Goal: Task Accomplishment & Management: Manage account settings

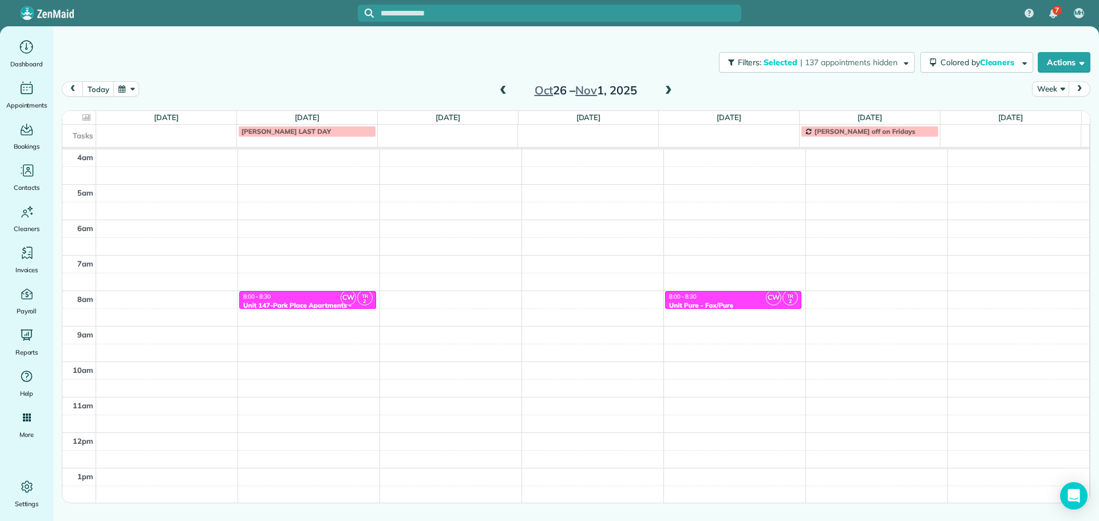
scroll to position [107, 0]
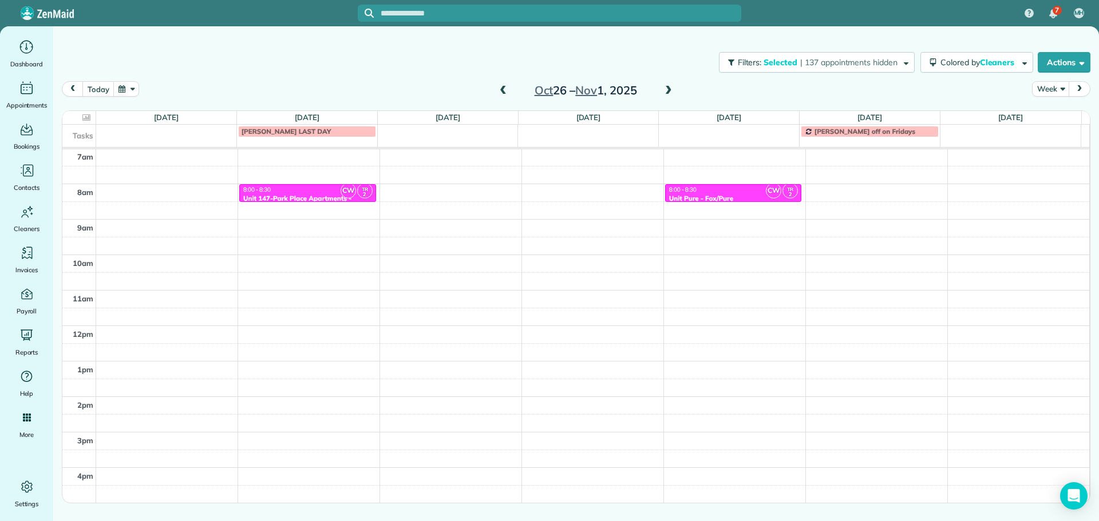
click at [506, 93] on span at bounding box center [503, 91] width 13 height 10
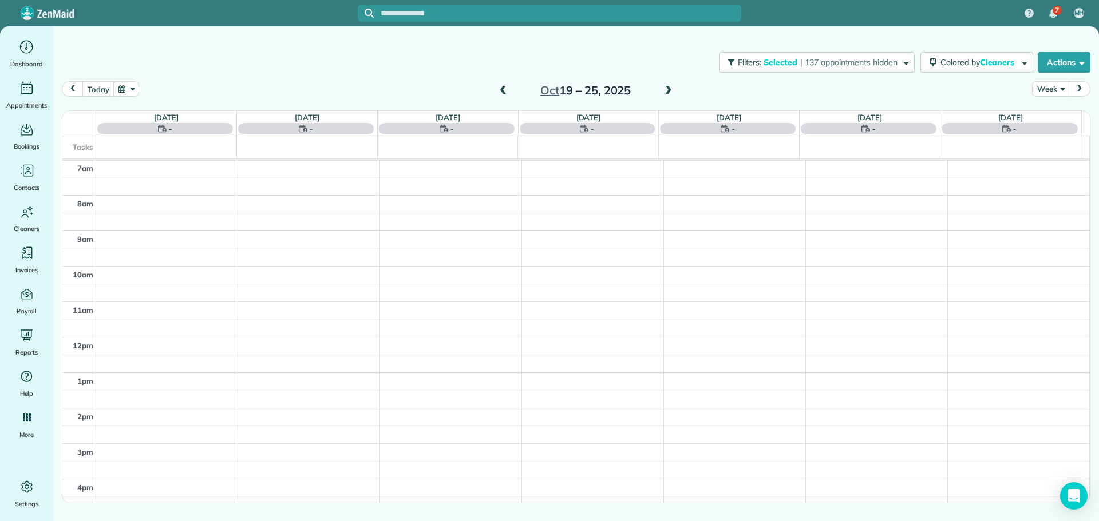
click at [506, 93] on span at bounding box center [503, 91] width 13 height 10
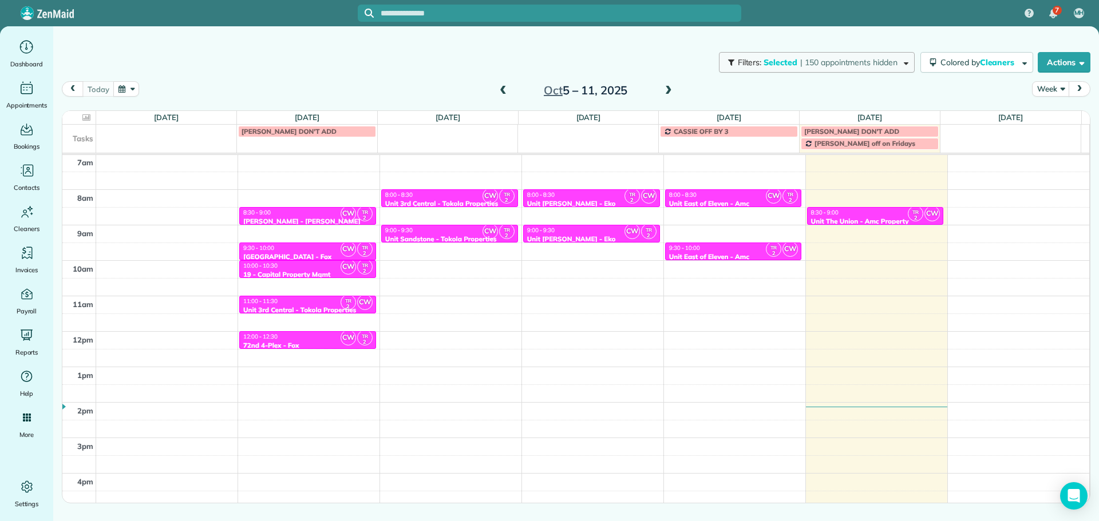
click at [825, 60] on span "| 150 appointments hidden" at bounding box center [848, 62] width 97 height 10
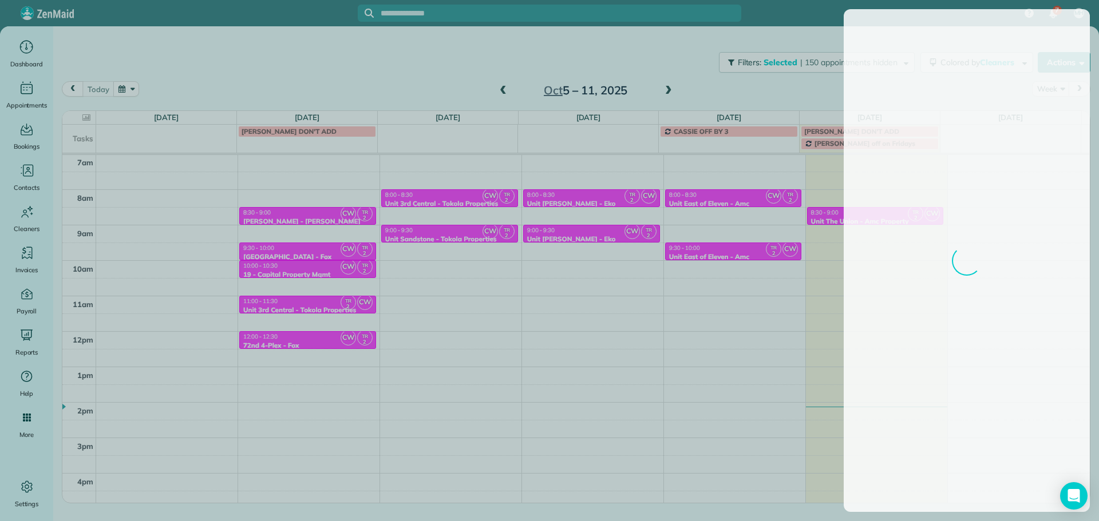
click at [752, 90] on div at bounding box center [549, 260] width 1099 height 521
click at [872, 213] on div at bounding box center [549, 260] width 1099 height 521
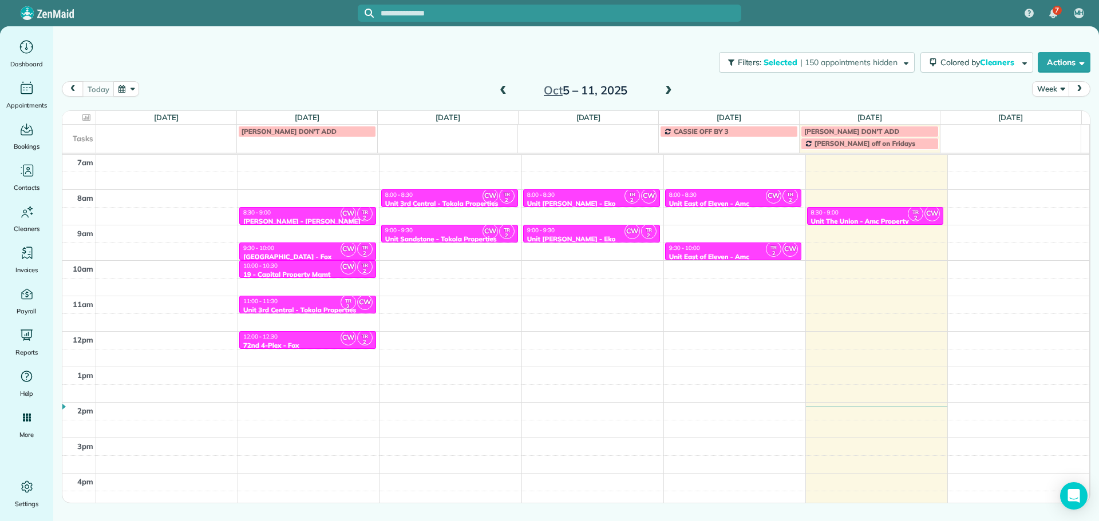
click at [872, 213] on div "8:30 - 9:00" at bounding box center [875, 212] width 130 height 7
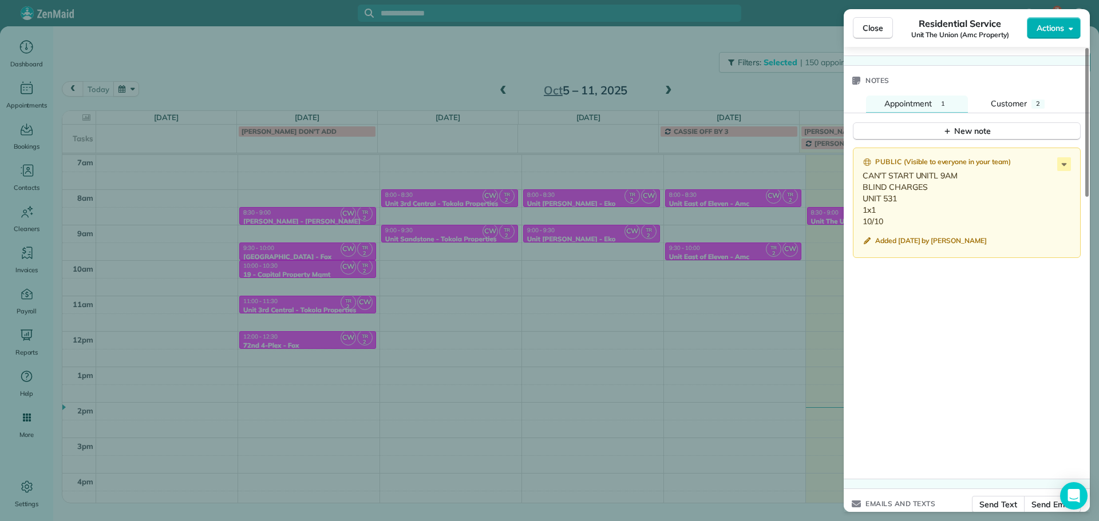
scroll to position [976, 0]
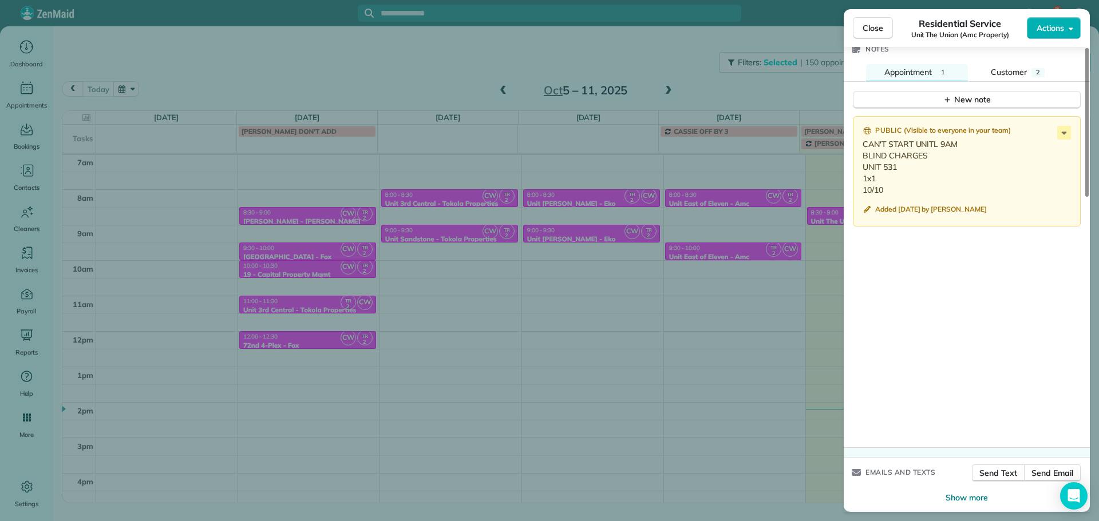
click at [409, 45] on div "Close Residential Service Unit The Union (Amc Property) Actions Status Active U…" at bounding box center [549, 260] width 1099 height 521
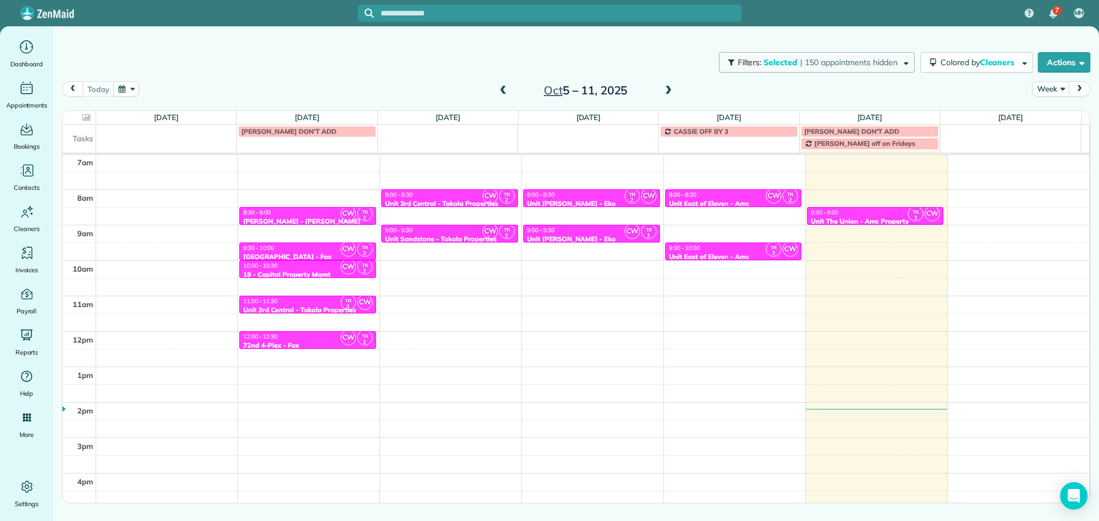
click at [783, 64] on span "Selected" at bounding box center [780, 62] width 34 height 10
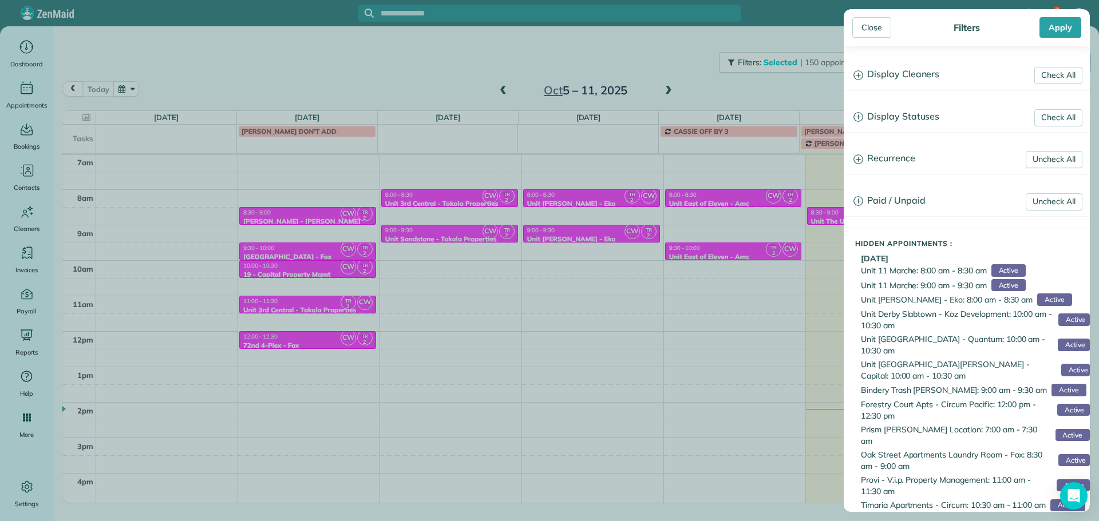
click at [905, 79] on h3 "Display Cleaners" at bounding box center [966, 74] width 245 height 29
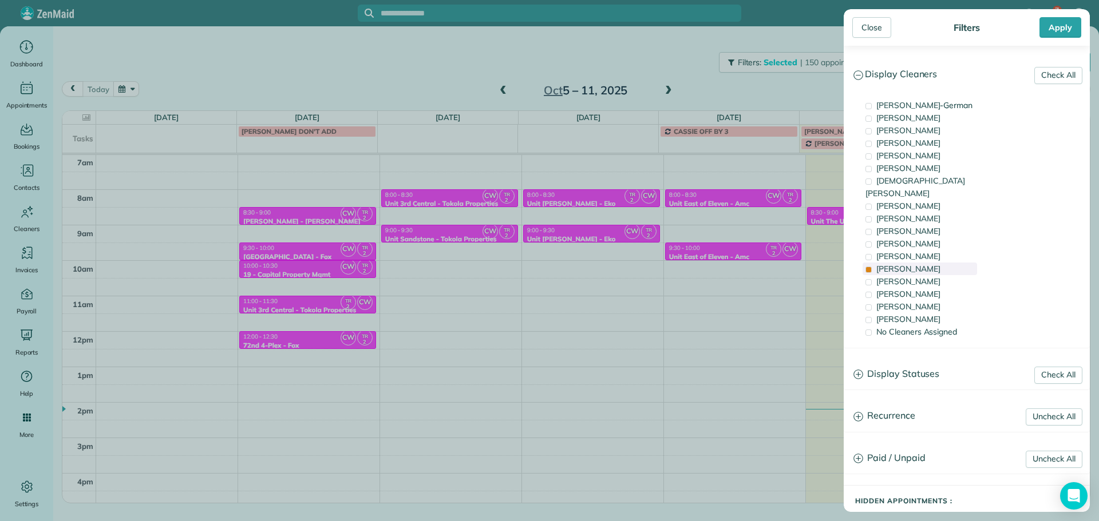
click at [911, 264] on span "Tammi Rue" at bounding box center [908, 269] width 64 height 10
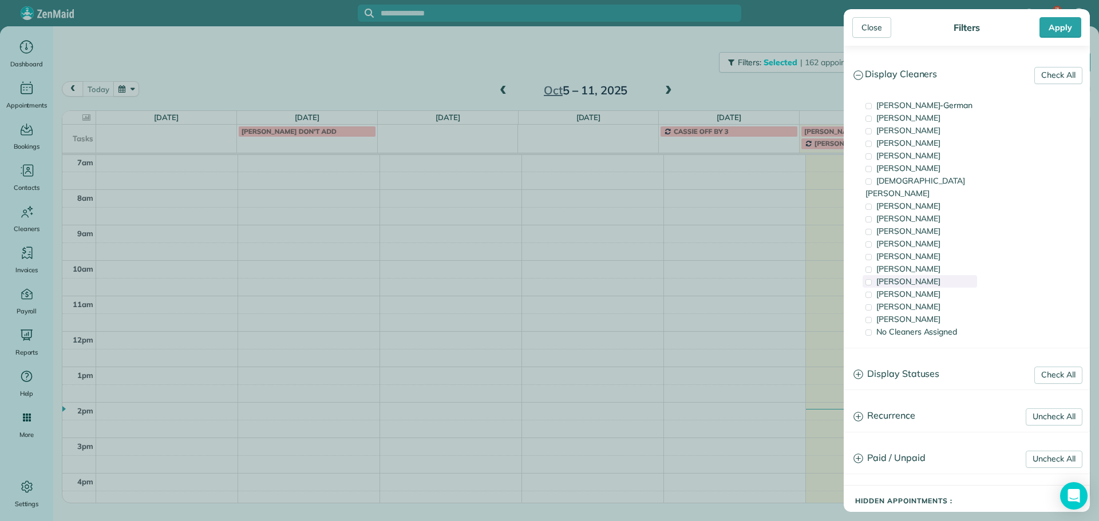
click at [913, 276] on span "Meralda Harris" at bounding box center [908, 281] width 64 height 10
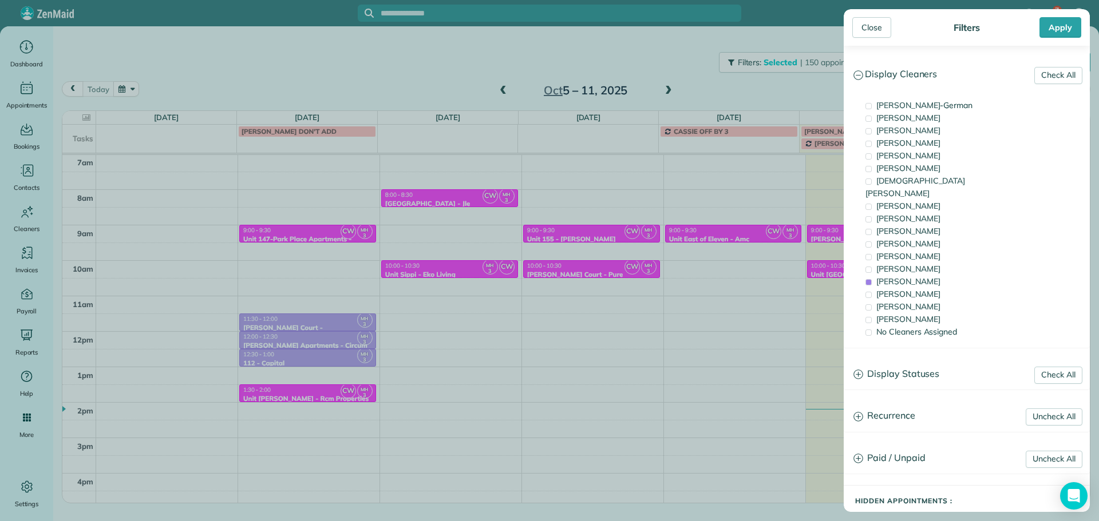
click at [611, 258] on div "Close Filters Apply Check All Display Cleaners Christina Wright-German Cassie F…" at bounding box center [549, 260] width 1099 height 521
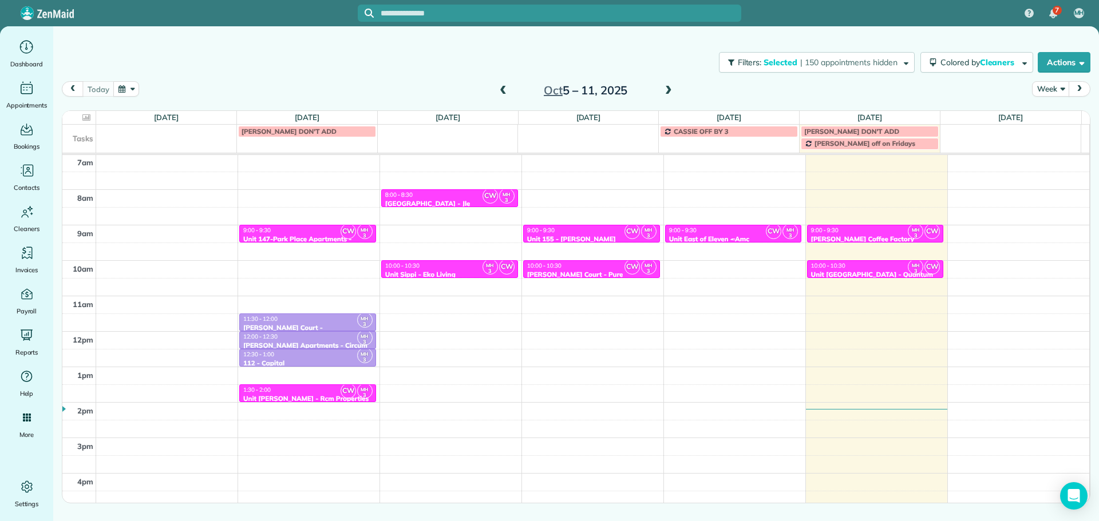
click at [703, 232] on div "9:00 - 9:30" at bounding box center [733, 230] width 130 height 7
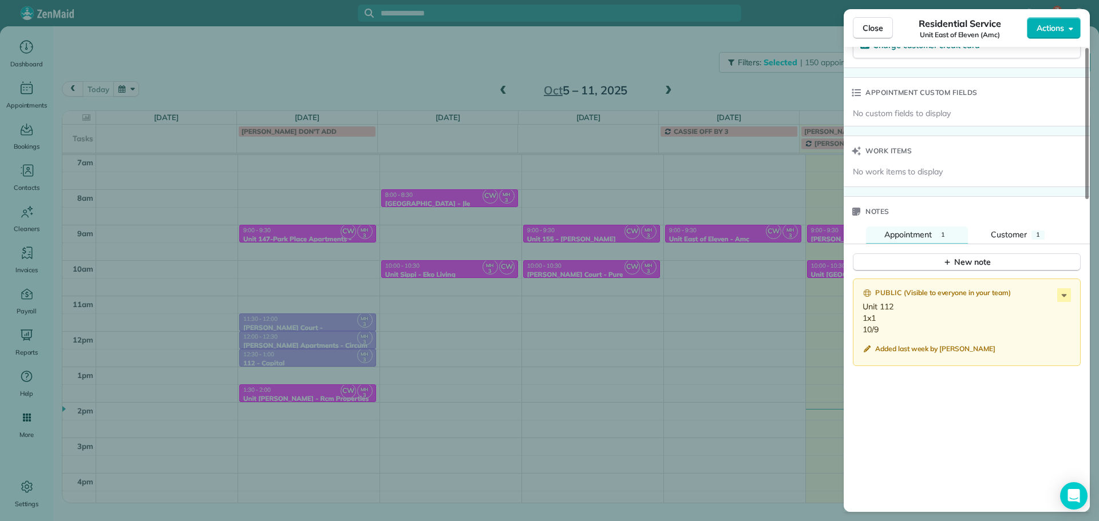
scroll to position [845, 0]
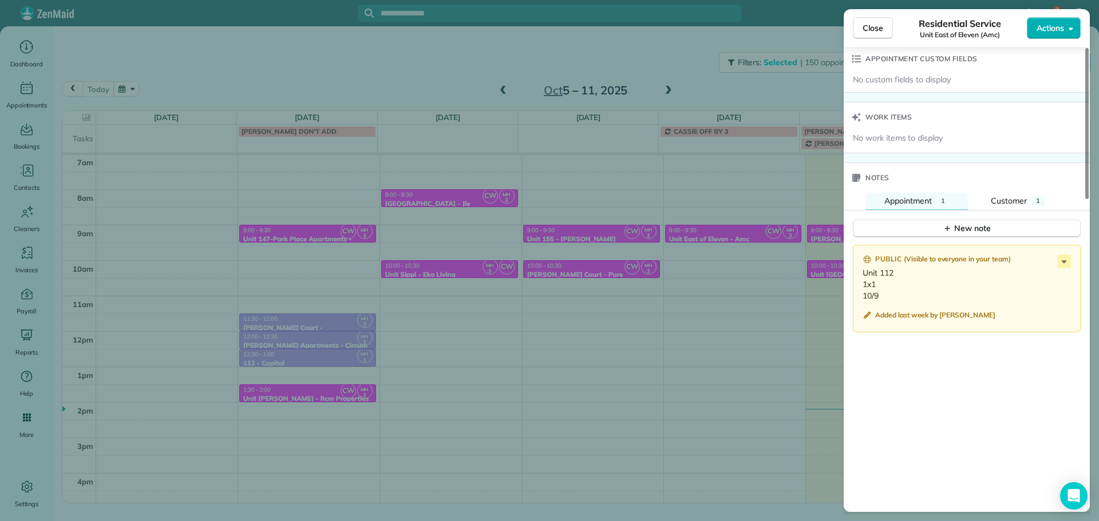
click at [468, 70] on div "Close Residential Service Unit East of Eleven (Amc) Actions Status Active Unit …" at bounding box center [549, 260] width 1099 height 521
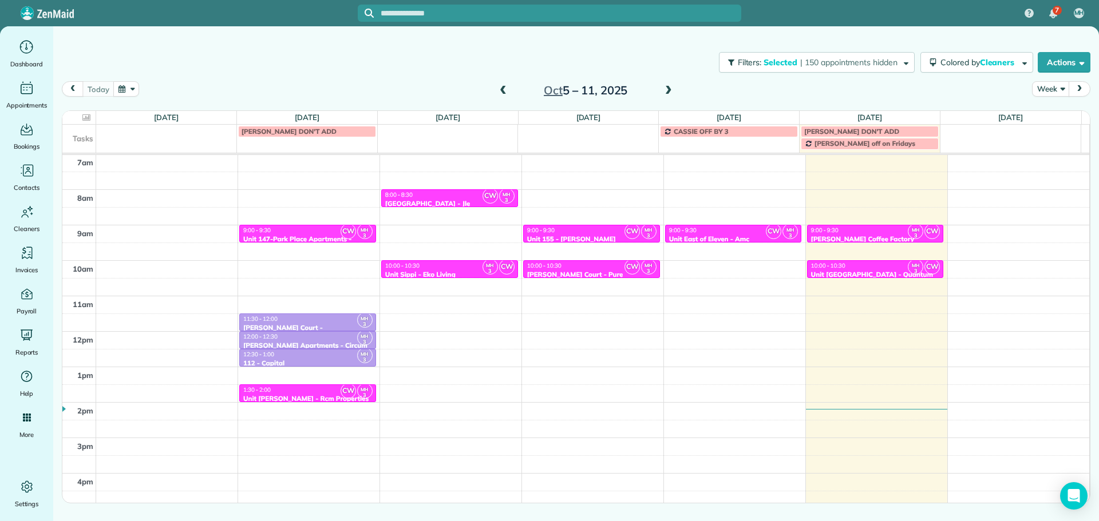
click at [501, 88] on span at bounding box center [503, 91] width 13 height 10
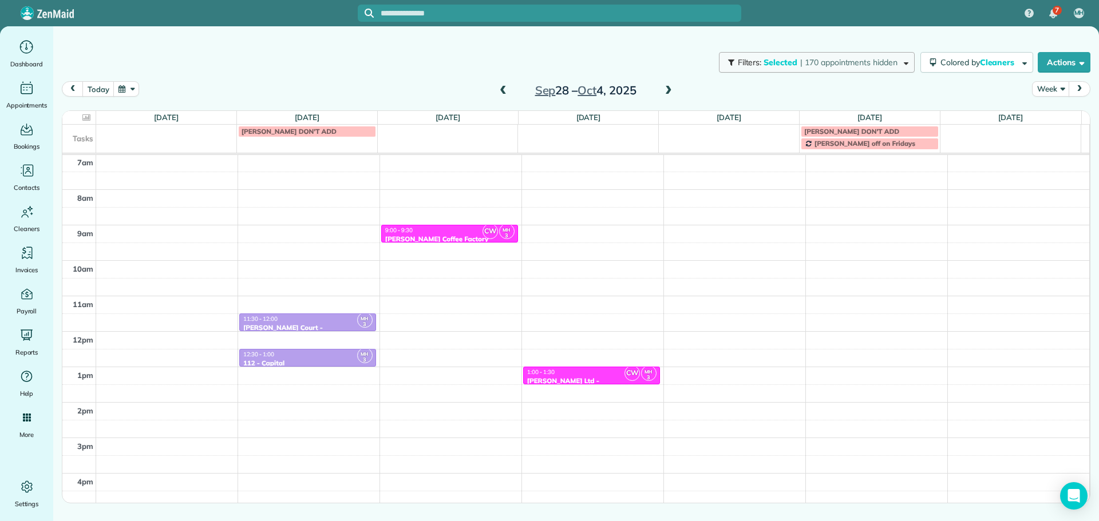
click at [815, 60] on span "| 170 appointments hidden" at bounding box center [848, 62] width 97 height 10
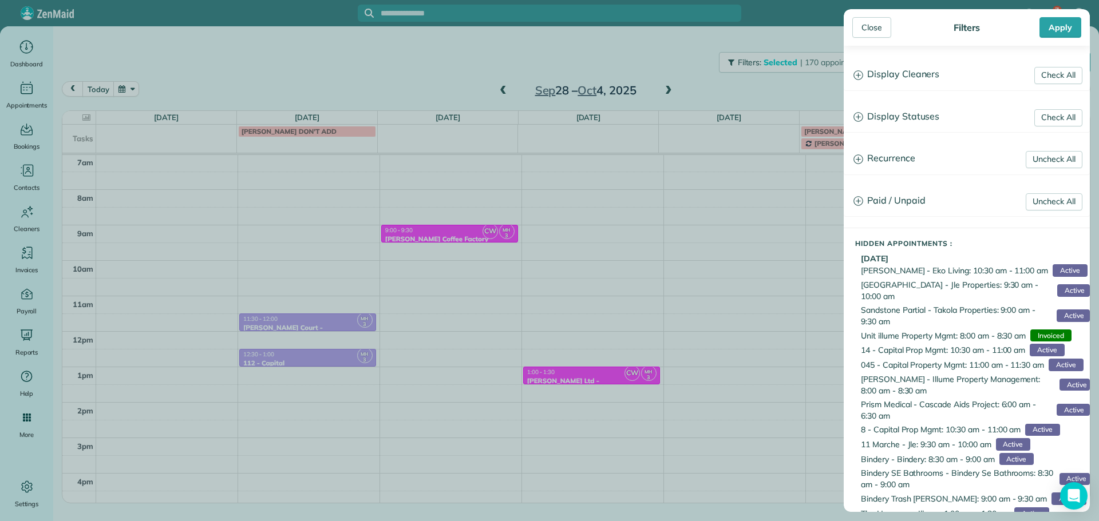
click at [917, 107] on h3 "Display Statuses" at bounding box center [966, 116] width 245 height 29
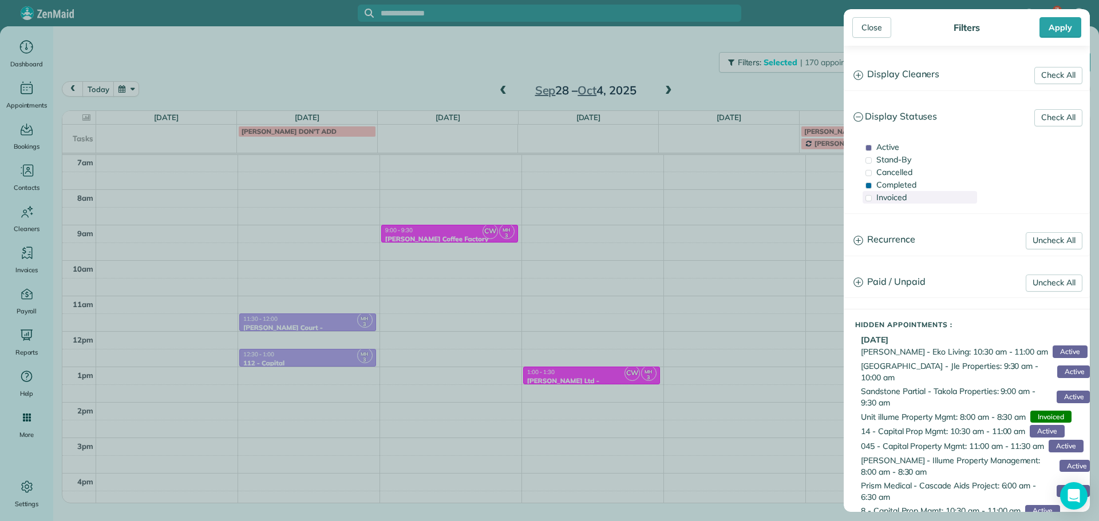
click at [892, 192] on div "Invoiced" at bounding box center [919, 197] width 114 height 13
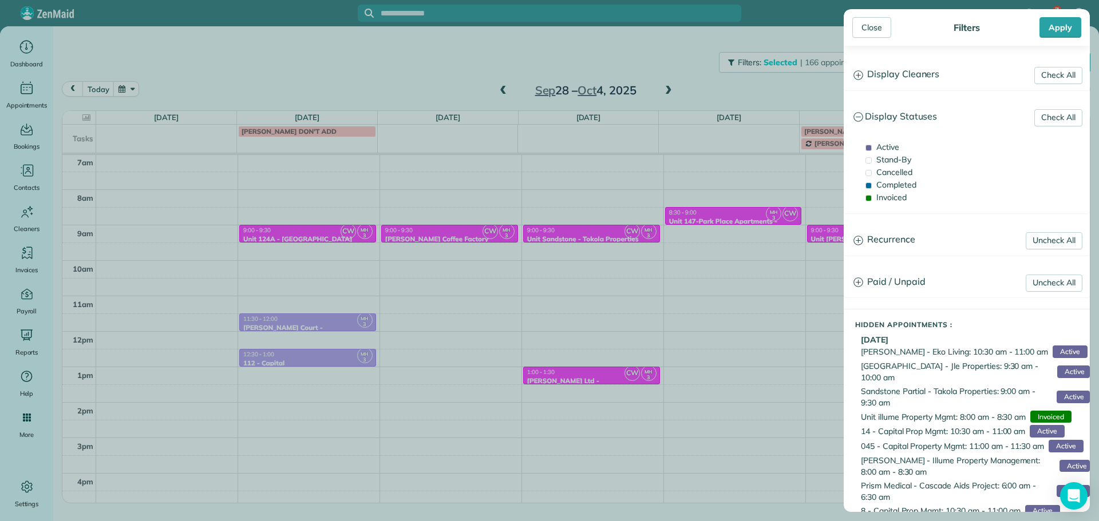
click at [651, 214] on div "Close Filters Apply Check All Display Cleaners Christina Wright-German Cassie F…" at bounding box center [549, 260] width 1099 height 521
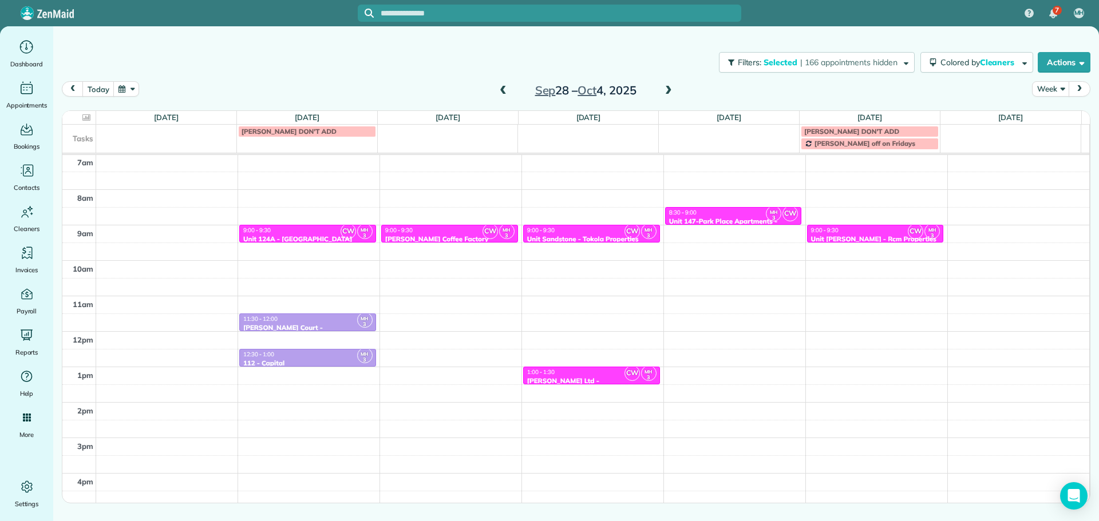
click at [595, 233] on div "9:00 - 9:30" at bounding box center [591, 230] width 130 height 7
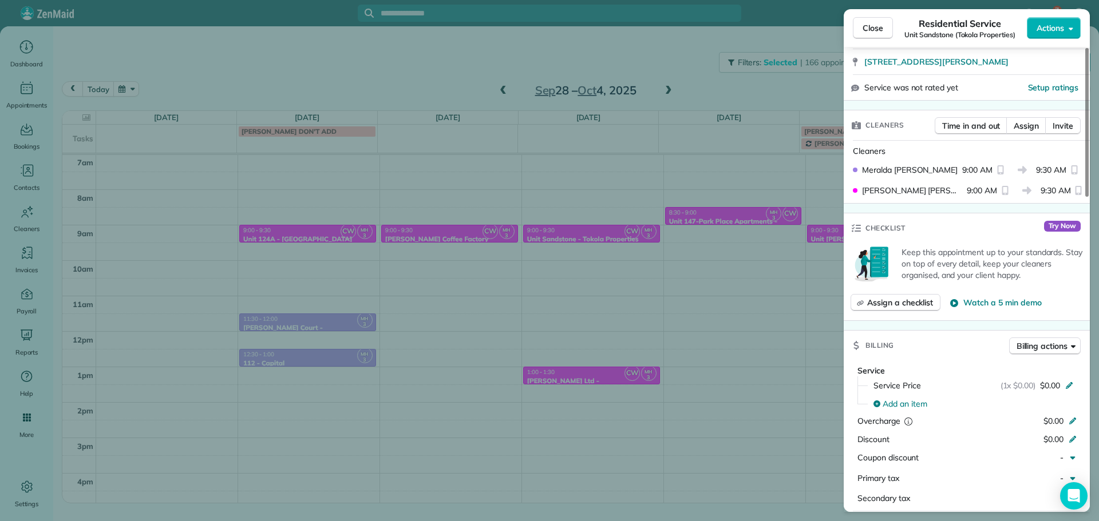
scroll to position [806, 0]
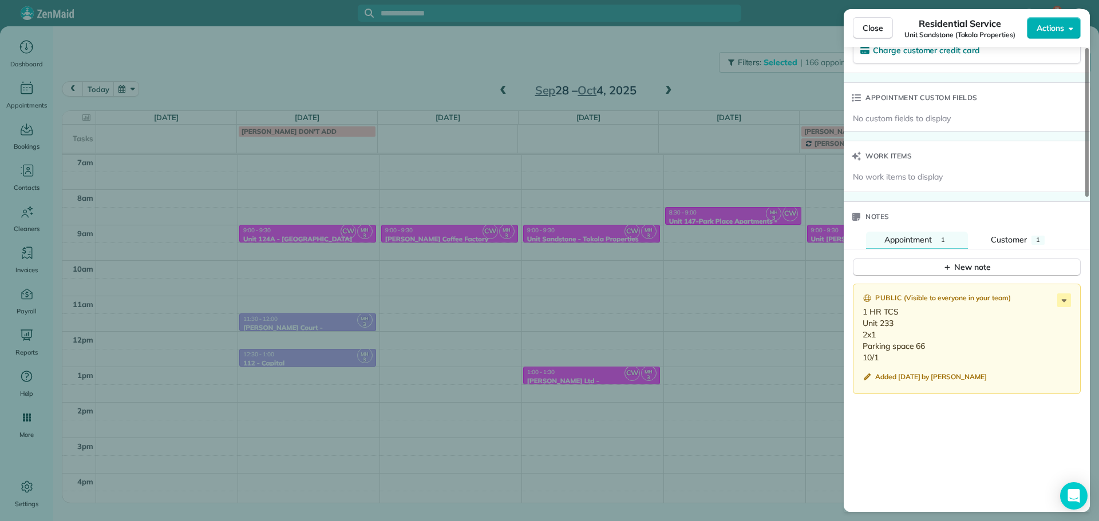
click at [749, 225] on div "Close Residential Service Unit Sandstone (Tokola Properties) Actions Status Inv…" at bounding box center [549, 260] width 1099 height 521
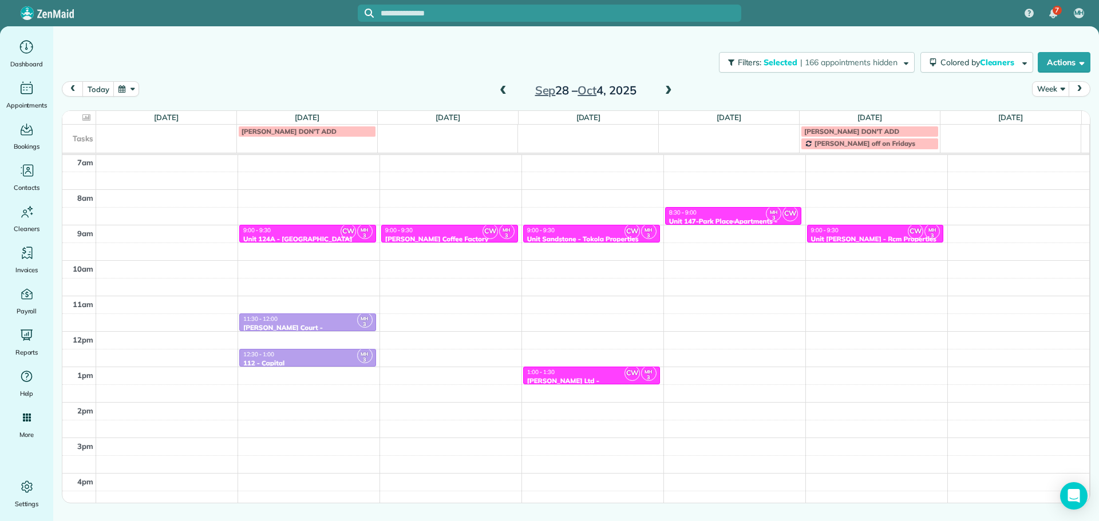
click at [745, 216] on div "8:30 - 9:00" at bounding box center [733, 212] width 130 height 7
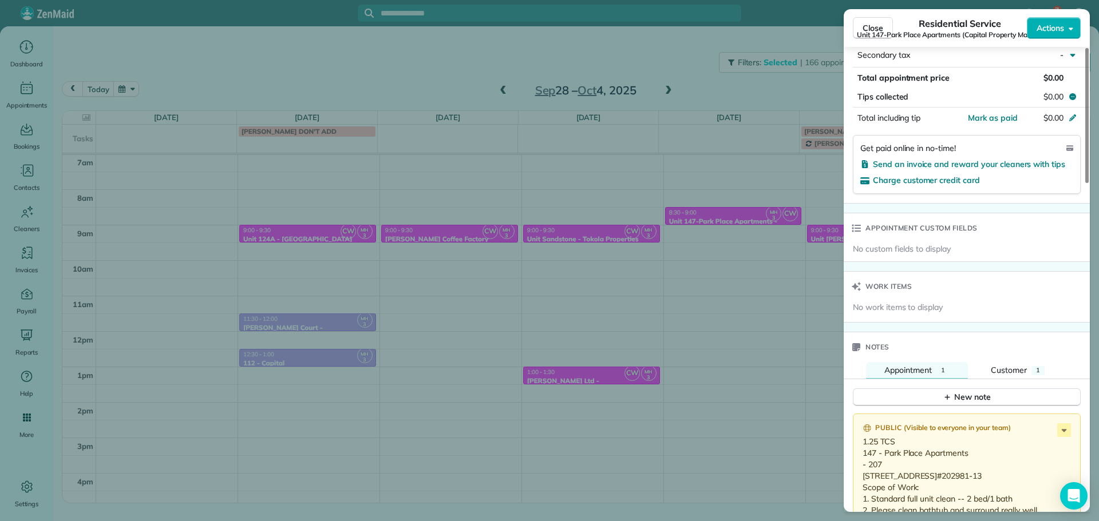
scroll to position [920, 0]
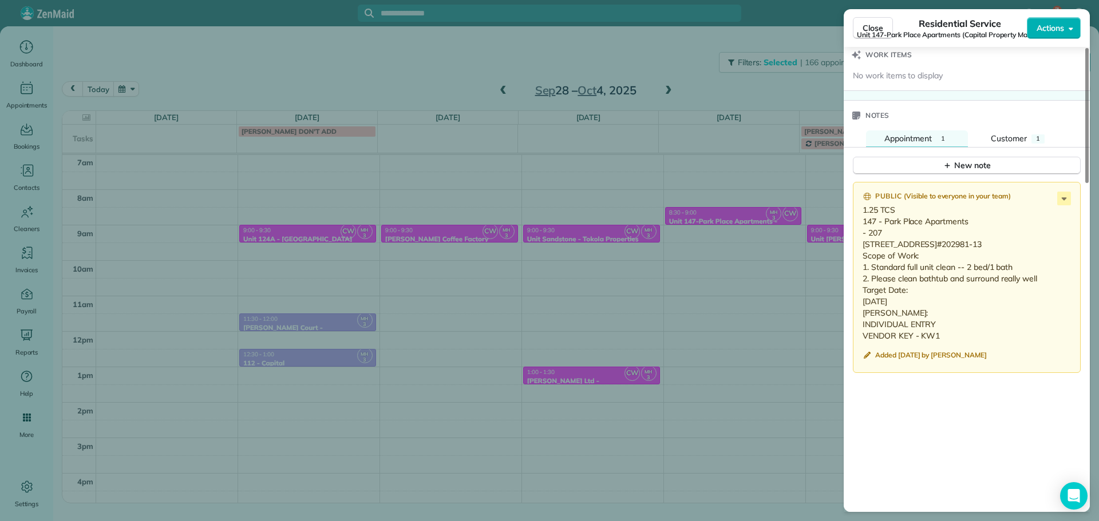
drag, startPoint x: 730, startPoint y: 85, endPoint x: 718, endPoint y: 88, distance: 12.2
click at [730, 85] on div "Close Residential Service Unit 147-Park Place Apartments (Capital Property Mana…" at bounding box center [549, 260] width 1099 height 521
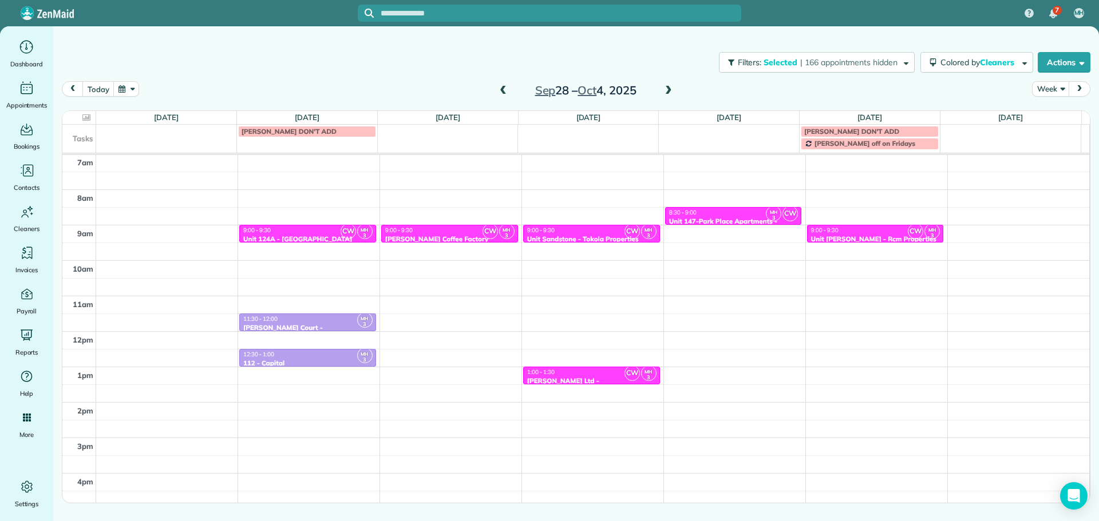
click at [809, 44] on div "Filters: Selected | 166 appointments hidden Colored by Cleaners Color by Cleane…" at bounding box center [576, 62] width 1046 height 38
click at [808, 61] on span "| 166 appointments hidden" at bounding box center [848, 62] width 97 height 10
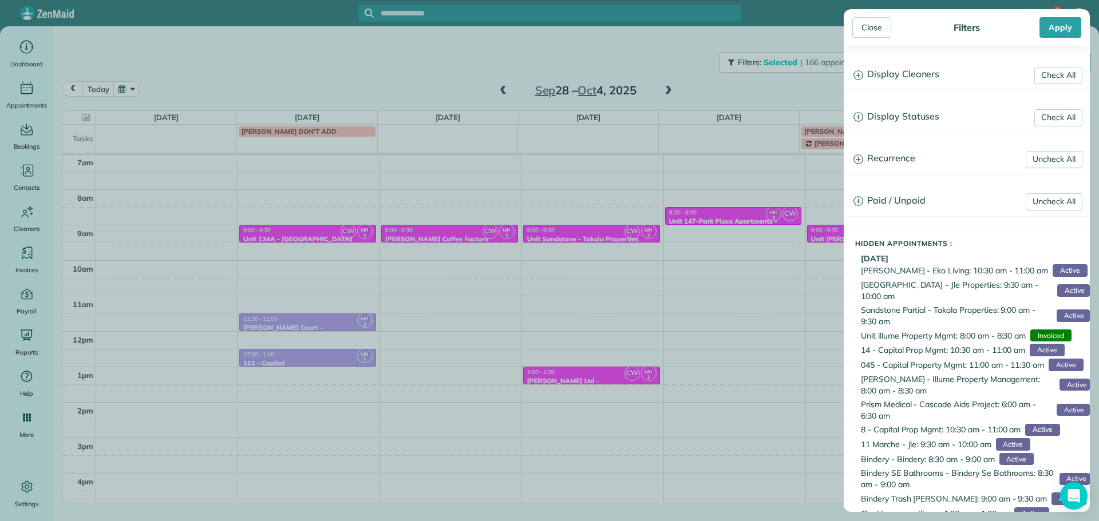
click at [904, 84] on h3 "Display Cleaners" at bounding box center [966, 74] width 245 height 29
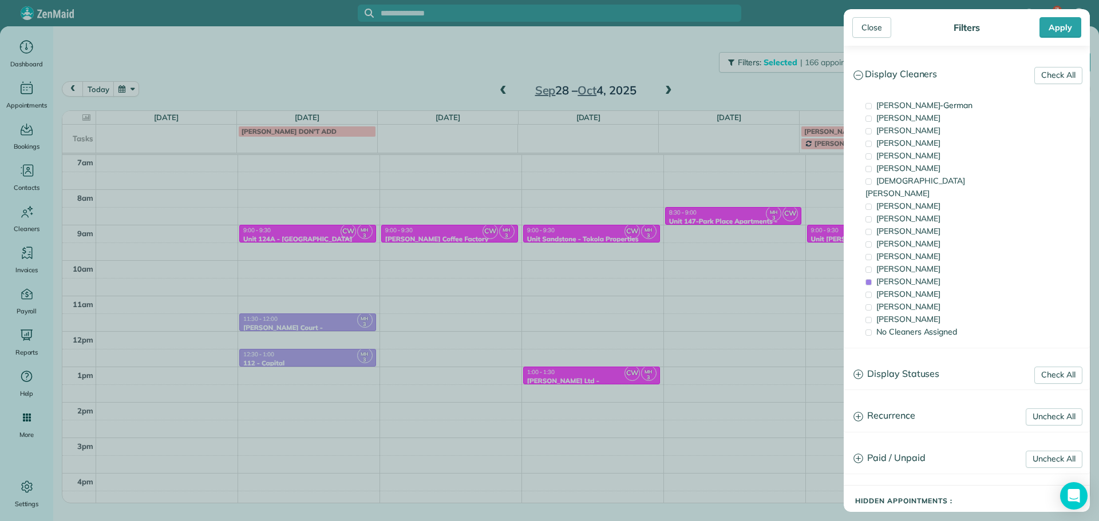
click at [909, 360] on h3 "Display Statuses" at bounding box center [966, 374] width 245 height 29
drag, startPoint x: 893, startPoint y: 439, endPoint x: 888, endPoint y: 434, distance: 7.3
click at [893, 450] on span "Invoiced" at bounding box center [891, 455] width 30 height 10
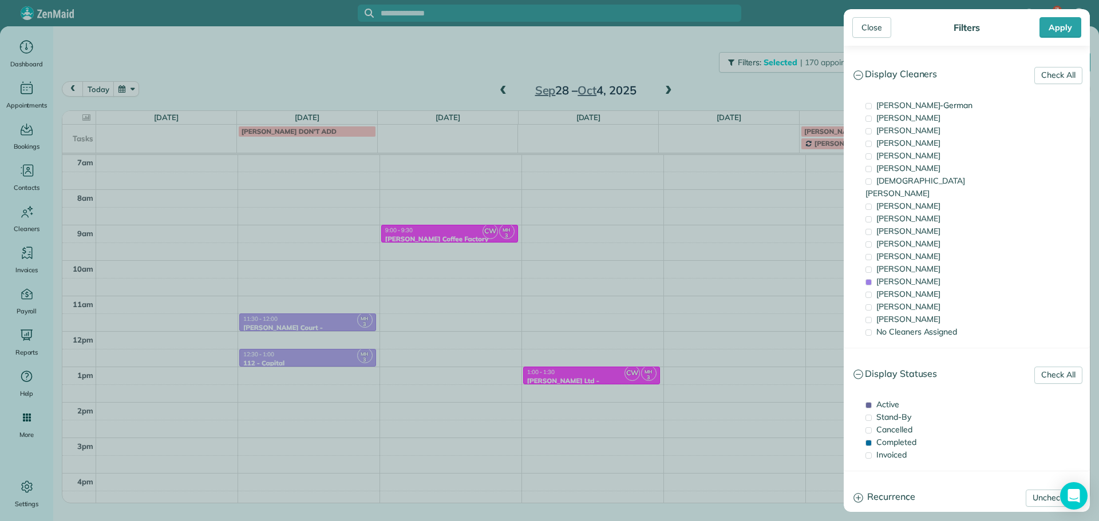
click at [706, 206] on div "Close Filters Apply Check All Display Cleaners Christina Wright-German Cassie F…" at bounding box center [549, 260] width 1099 height 521
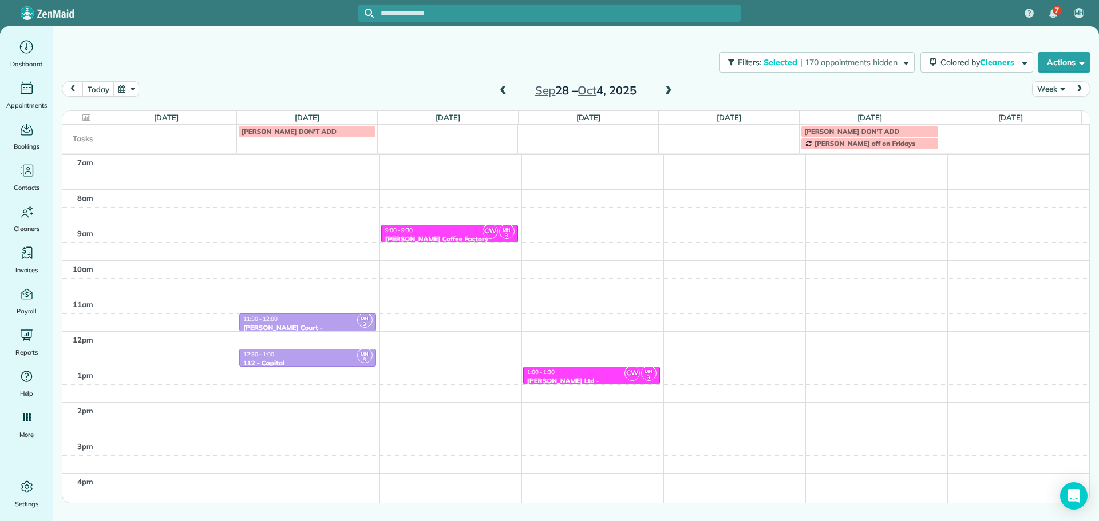
click at [667, 92] on span at bounding box center [668, 91] width 13 height 10
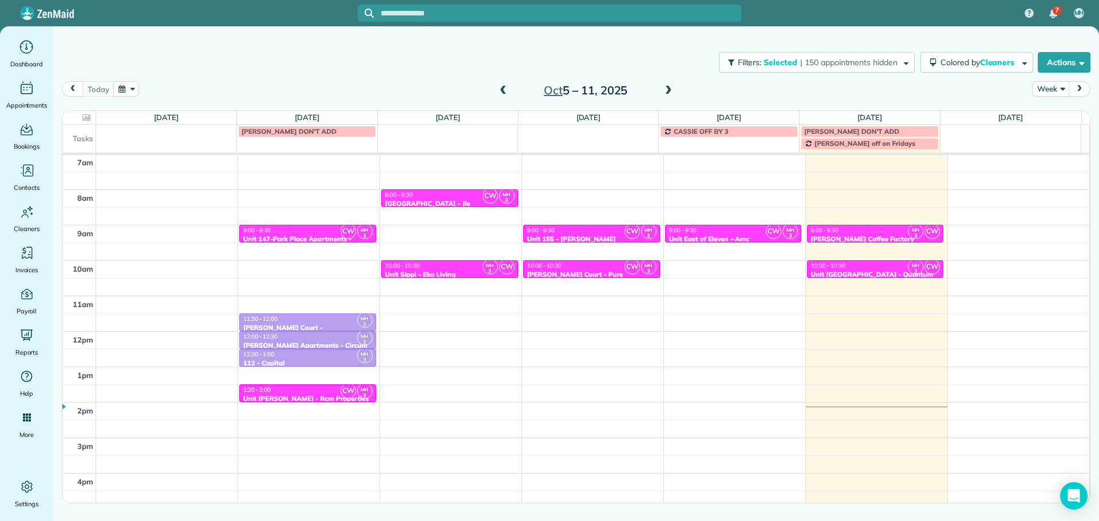
click at [748, 231] on div "9:00 - 9:30" at bounding box center [733, 230] width 130 height 7
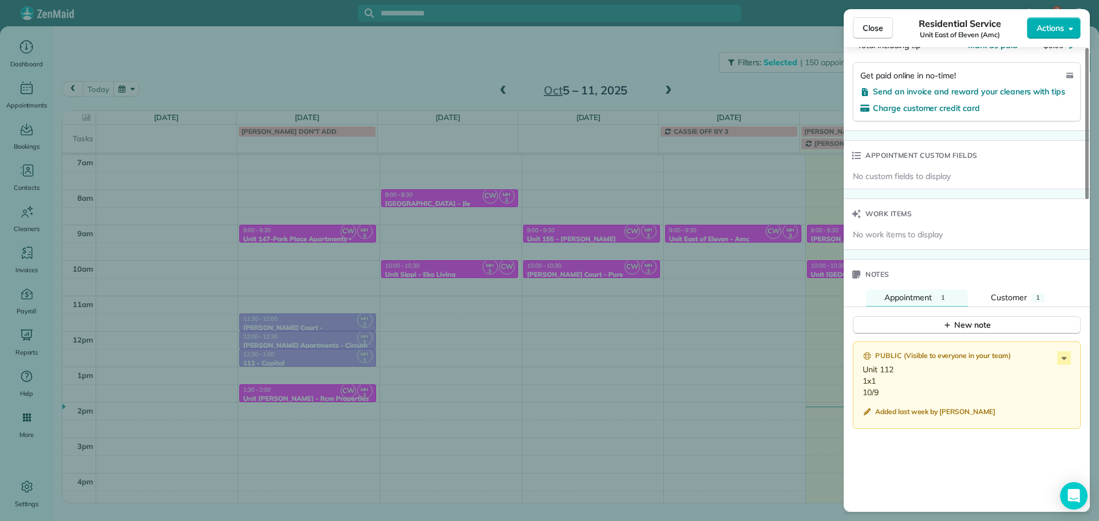
scroll to position [865, 0]
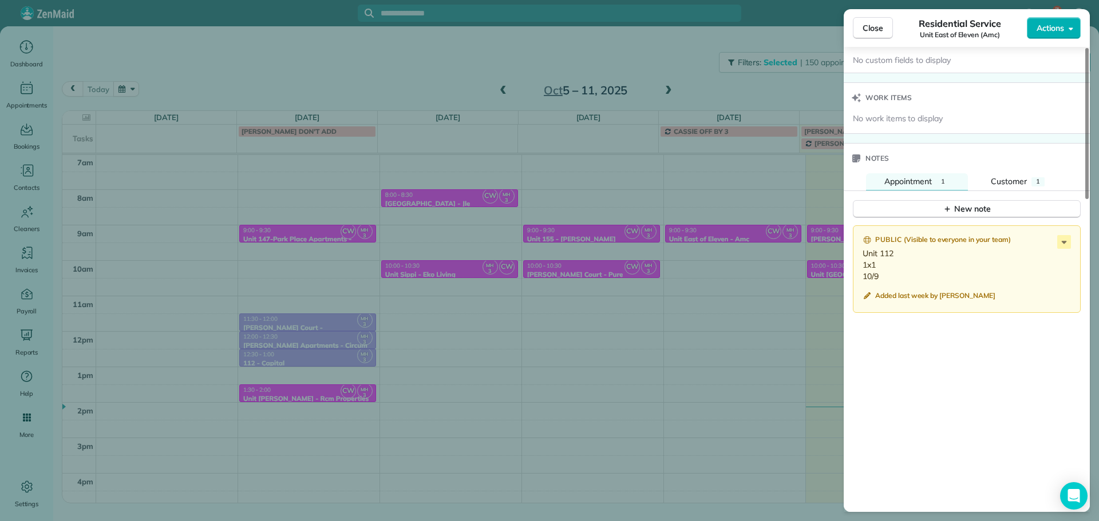
drag, startPoint x: 881, startPoint y: 278, endPoint x: 858, endPoint y: 257, distance: 30.8
click at [858, 257] on div "Public ( Visible to everyone in your team ) Unit 112 1x1 10/9 Added last week b…" at bounding box center [967, 269] width 228 height 88
click at [949, 256] on p "Unit 112 1x1 10/9" at bounding box center [967, 265] width 211 height 34
click at [1061, 242] on icon at bounding box center [1064, 242] width 14 height 14
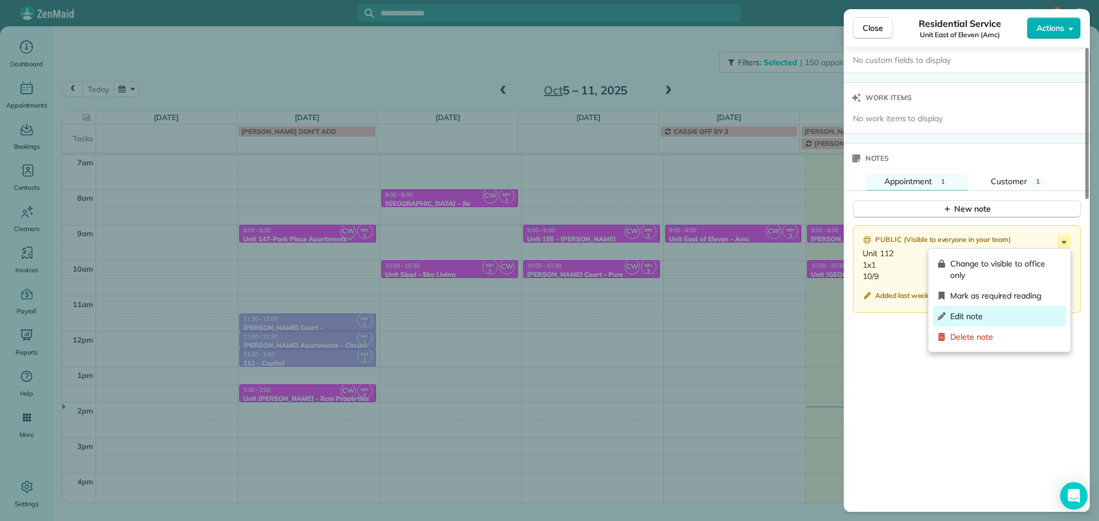
click at [1003, 312] on span "Edit note" at bounding box center [1005, 316] width 111 height 11
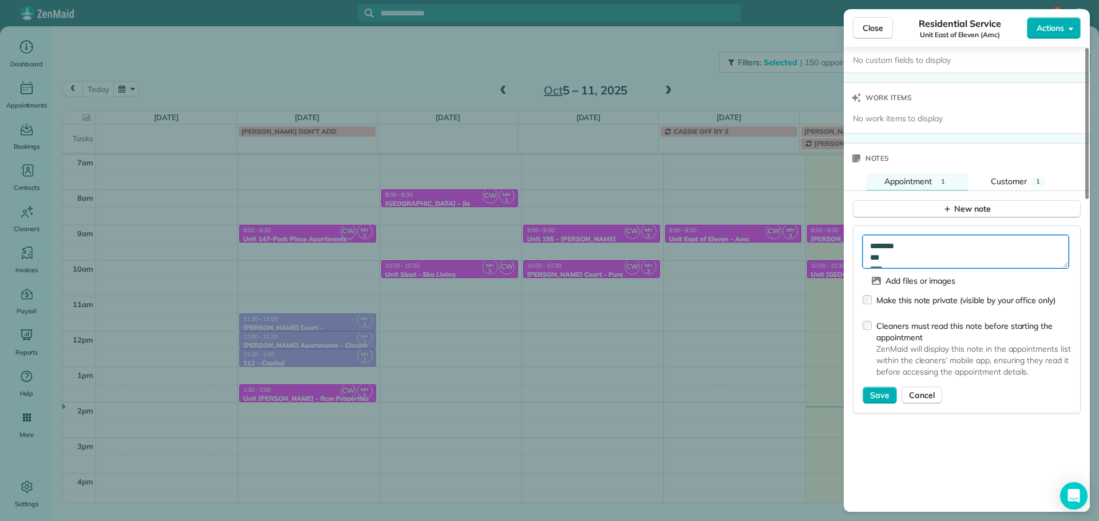
click at [938, 246] on textarea "******** *** ****" at bounding box center [965, 251] width 206 height 33
type textarea "******** ******** *** ****"
click at [878, 396] on span "Save" at bounding box center [879, 395] width 19 height 11
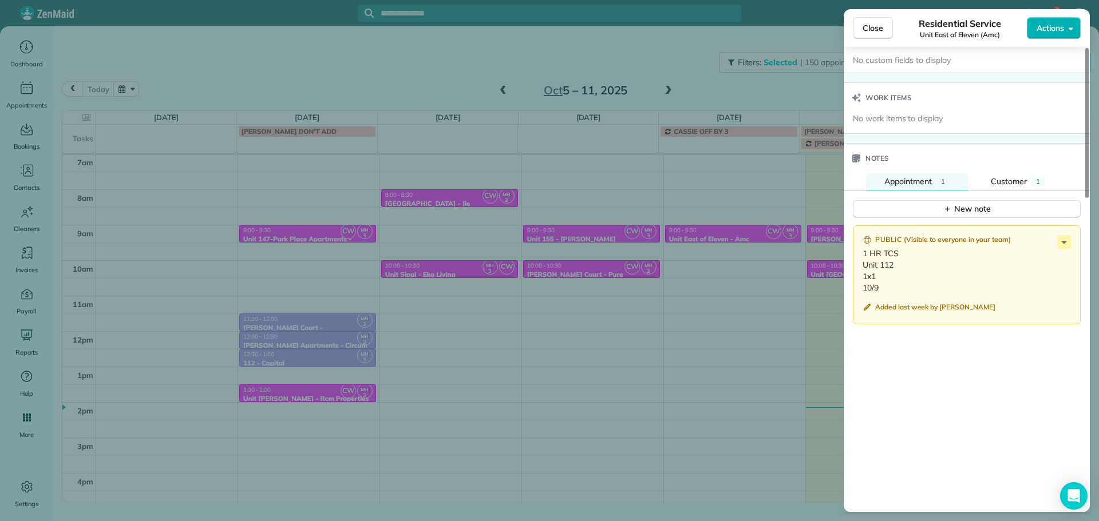
drag, startPoint x: 880, startPoint y: 289, endPoint x: 857, endPoint y: 268, distance: 31.2
click at [857, 268] on div "Public ( Visible to everyone in your team ) 1 HR TCS Unit 112 1x1 10/9 Added la…" at bounding box center [967, 275] width 228 height 100
copy p "Unit 112 1x1 10/9"
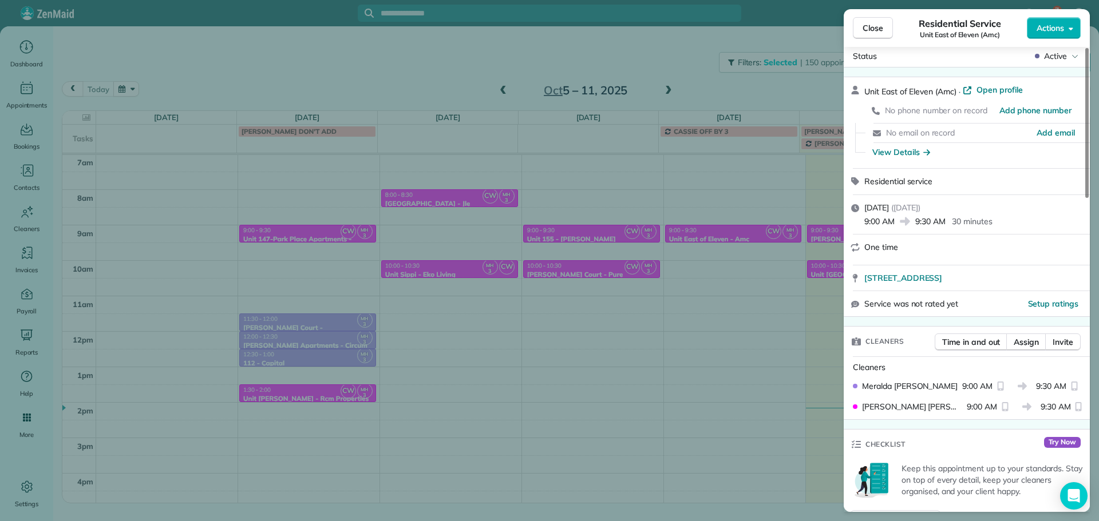
scroll to position [0, 0]
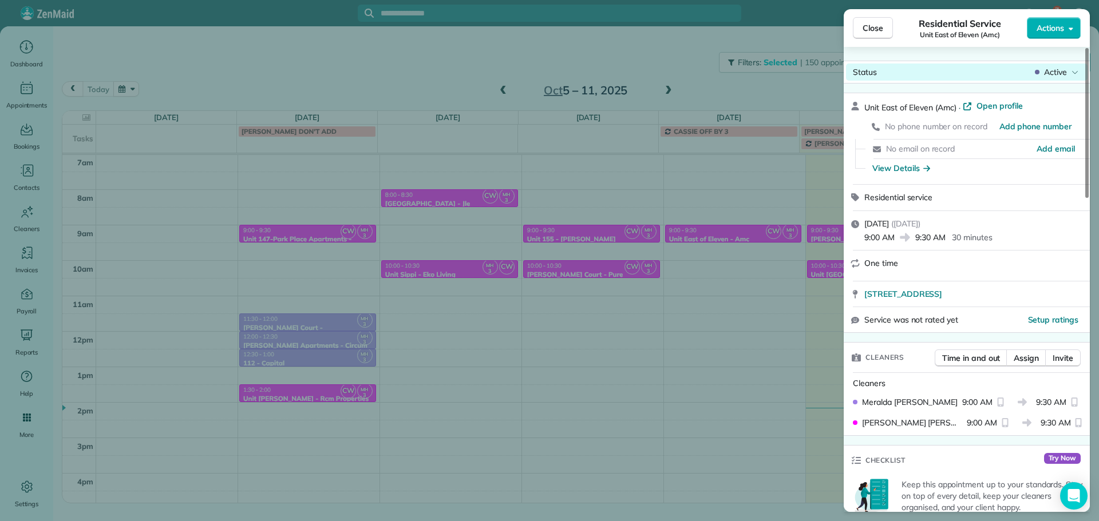
click at [1071, 70] on div "Active" at bounding box center [1056, 71] width 48 height 11
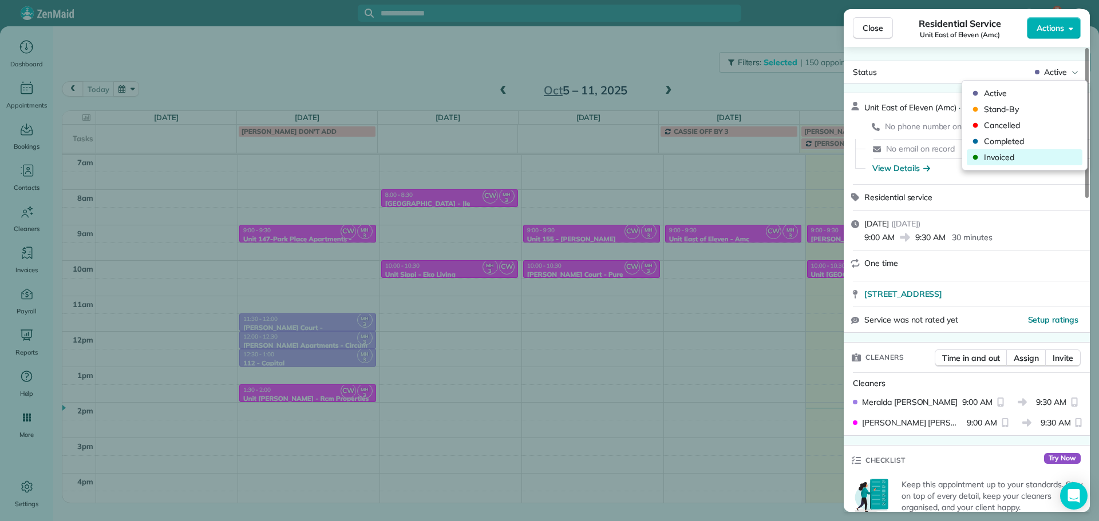
click at [1032, 156] on span "Invoiced" at bounding box center [1032, 157] width 96 height 11
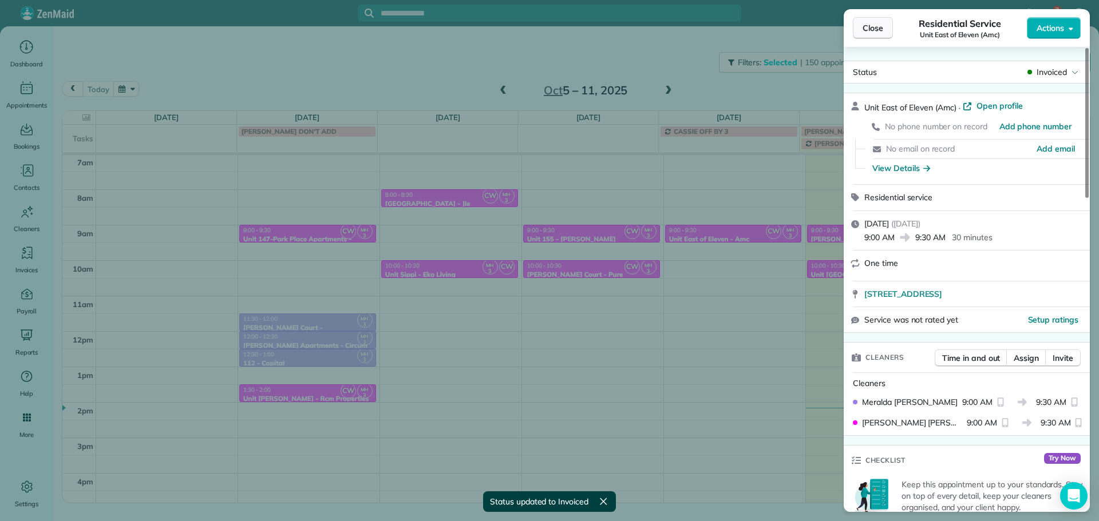
click at [876, 27] on span "Close" at bounding box center [872, 27] width 21 height 11
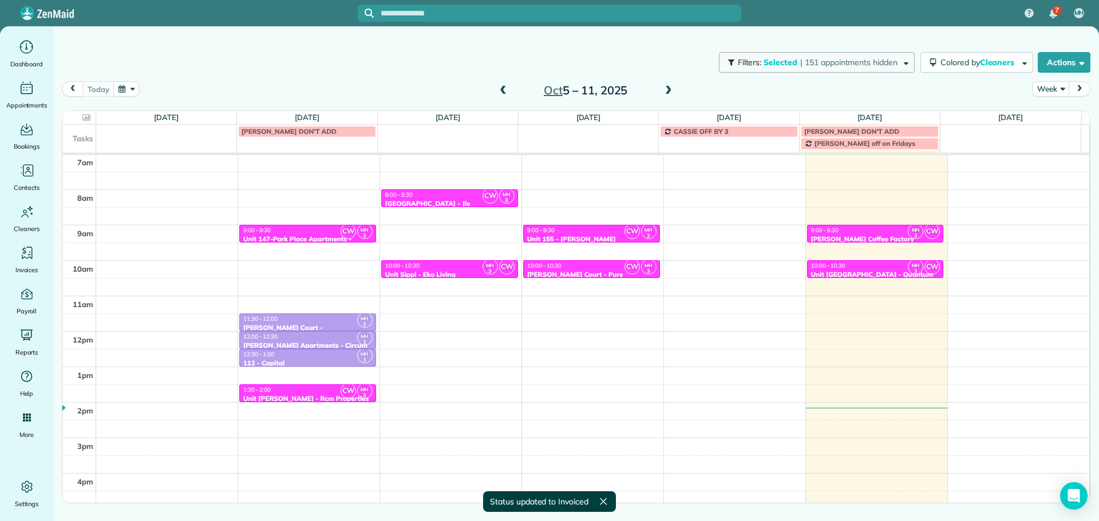
click at [862, 58] on span "| 151 appointments hidden" at bounding box center [848, 62] width 97 height 10
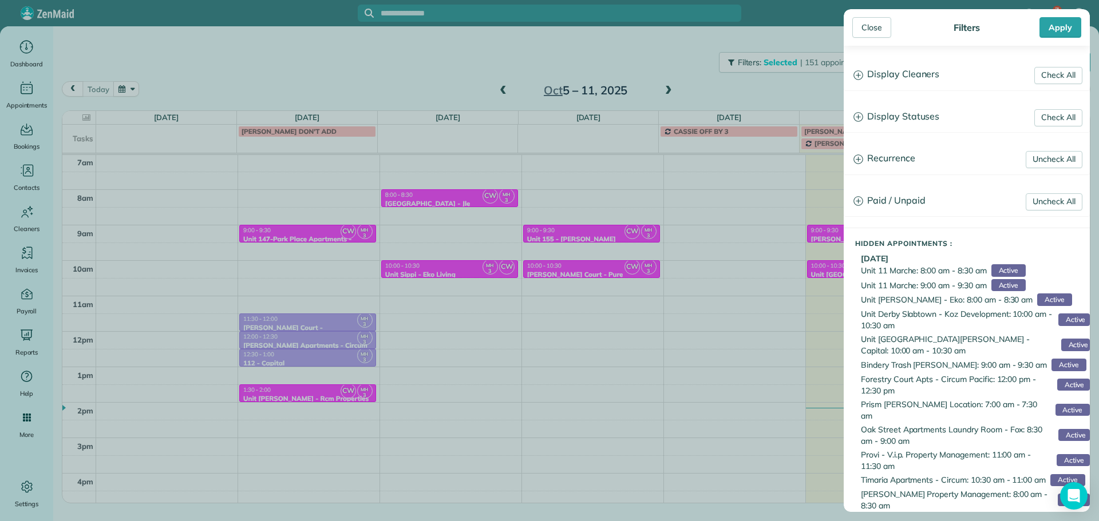
click at [920, 77] on h3 "Display Cleaners" at bounding box center [966, 74] width 245 height 29
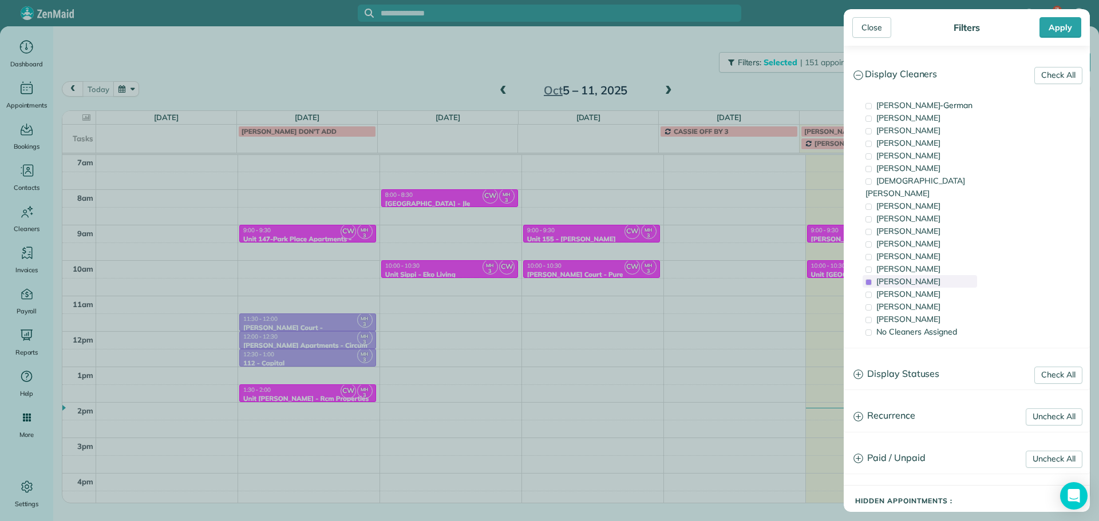
click at [936, 275] on div "Meralda Harris" at bounding box center [919, 281] width 114 height 13
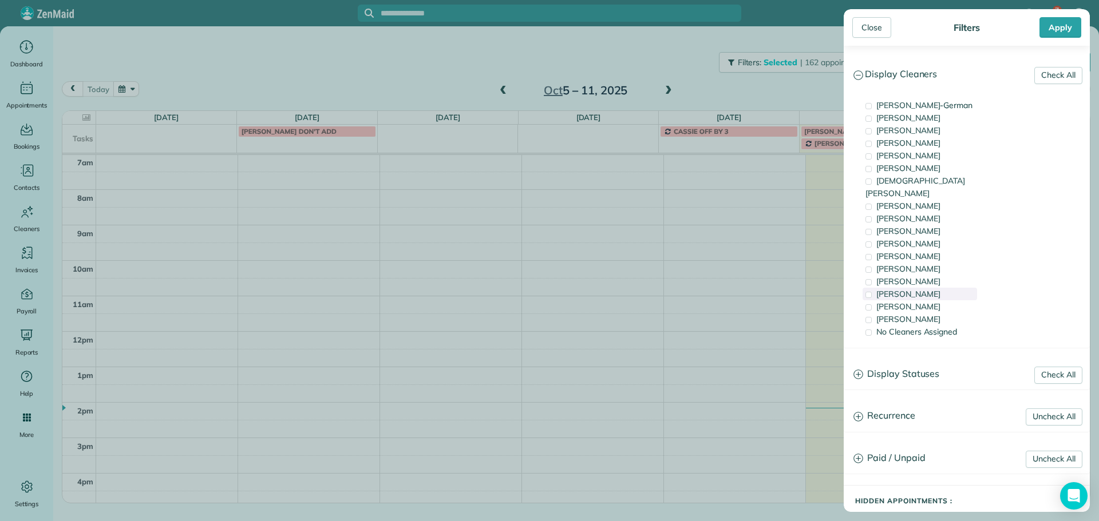
click at [934, 288] on div "Cristina Sainz" at bounding box center [919, 294] width 114 height 13
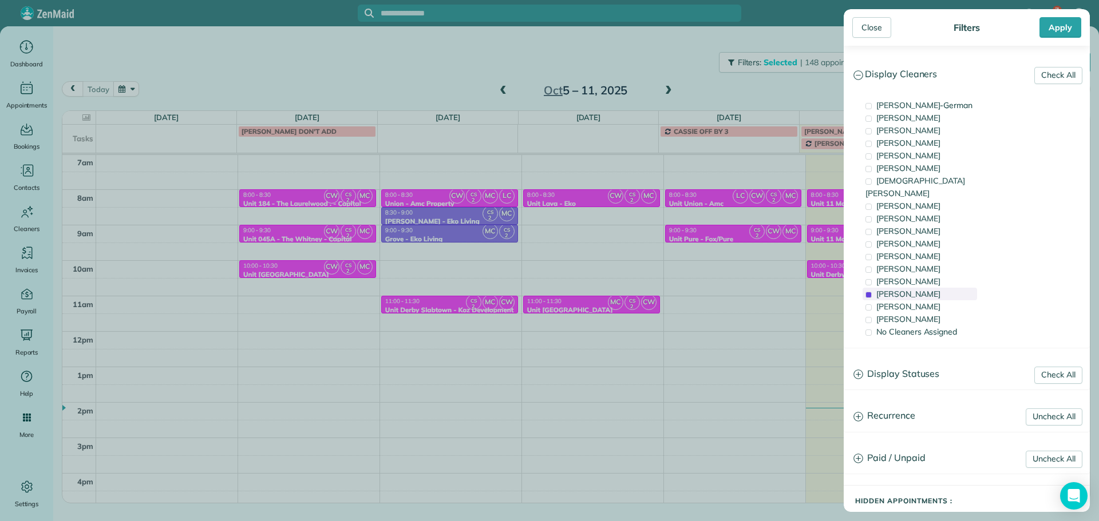
click at [934, 288] on div "Cristina Sainz" at bounding box center [919, 294] width 114 height 13
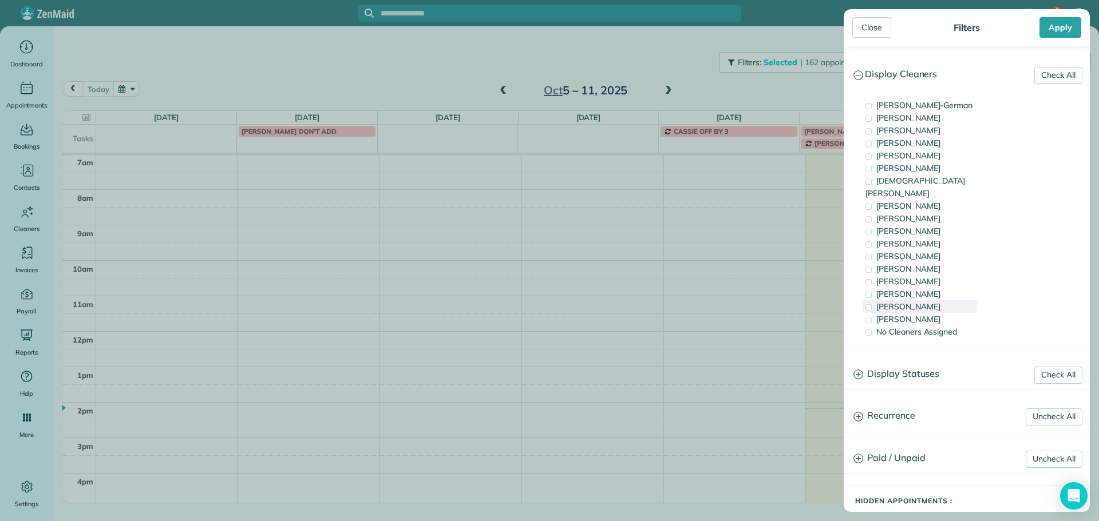
click at [930, 300] on div "Laura Chavez" at bounding box center [919, 306] width 114 height 13
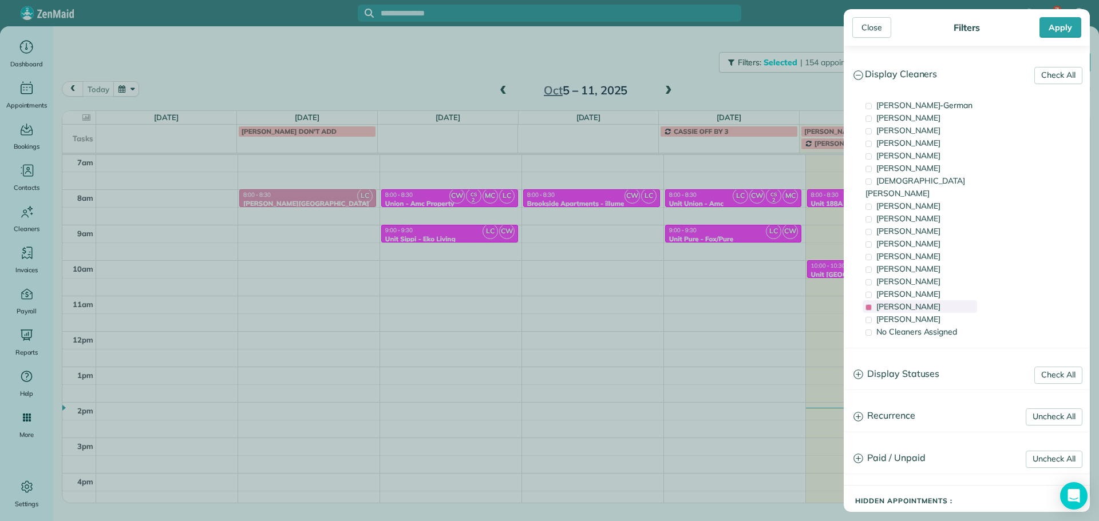
click at [929, 300] on div "Laura Chavez" at bounding box center [919, 306] width 114 height 13
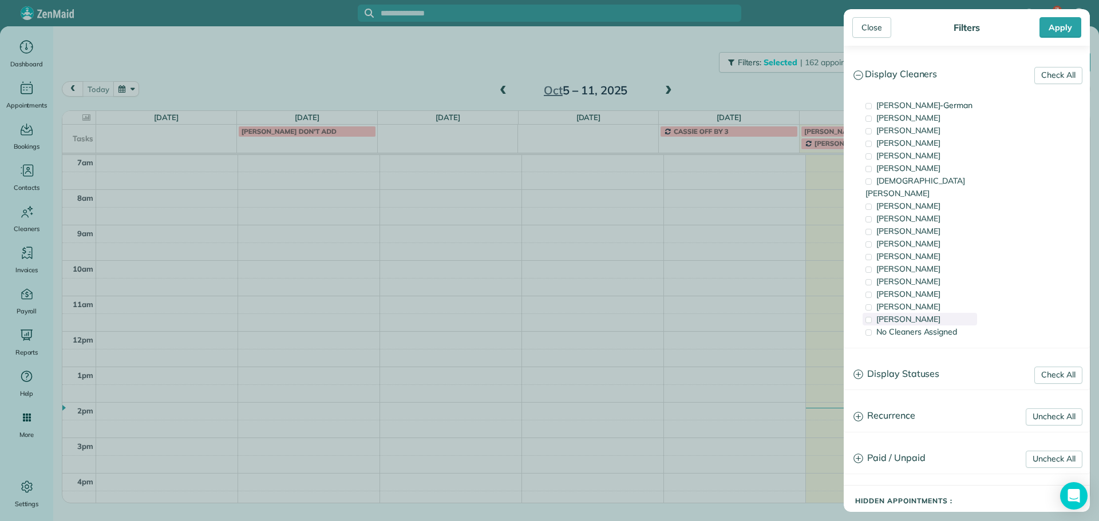
click at [929, 313] on div "Mayra Cota" at bounding box center [919, 319] width 114 height 13
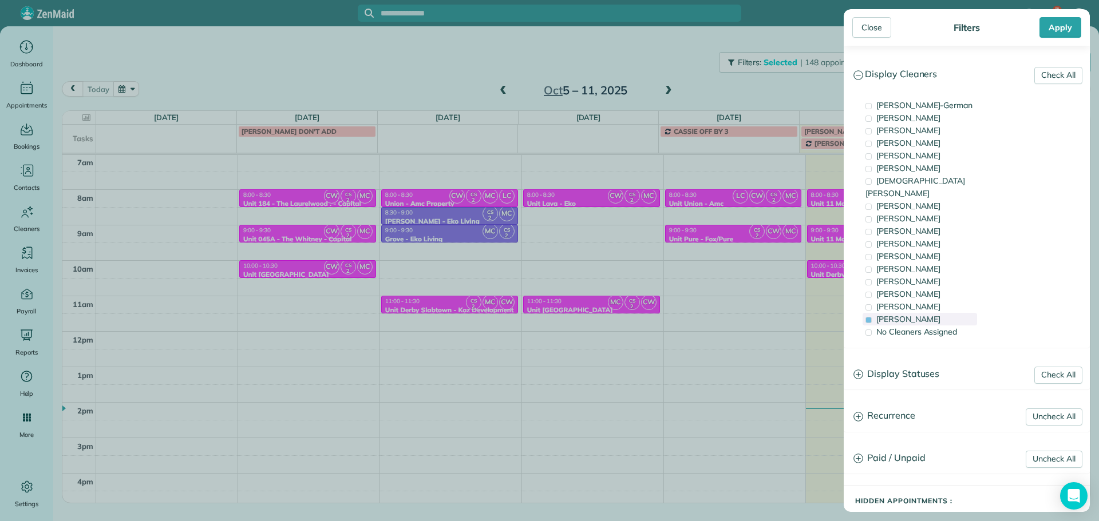
click at [905, 314] on span "Mayra Cota" at bounding box center [908, 319] width 64 height 10
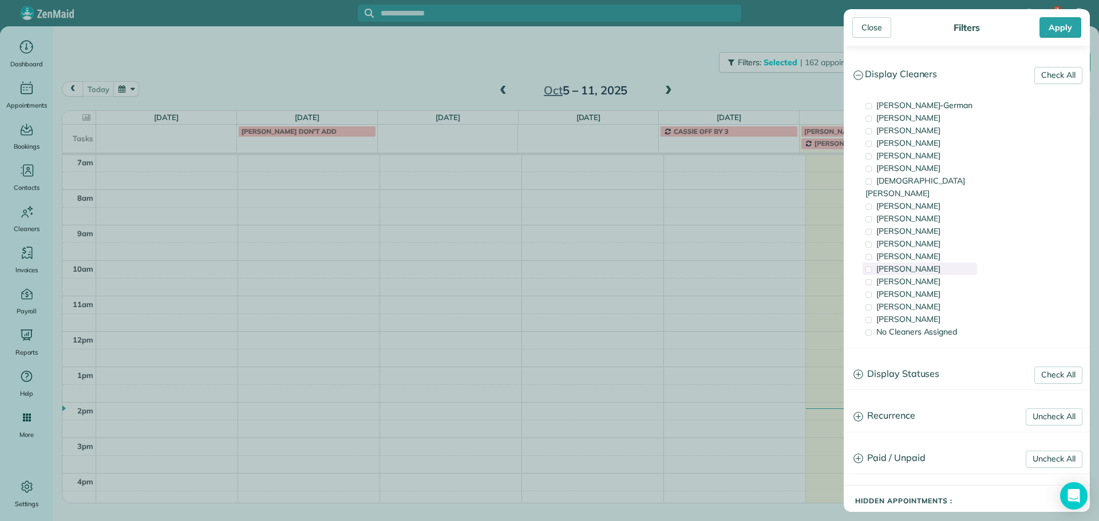
click at [909, 264] on span "Tammi Rue" at bounding box center [908, 269] width 64 height 10
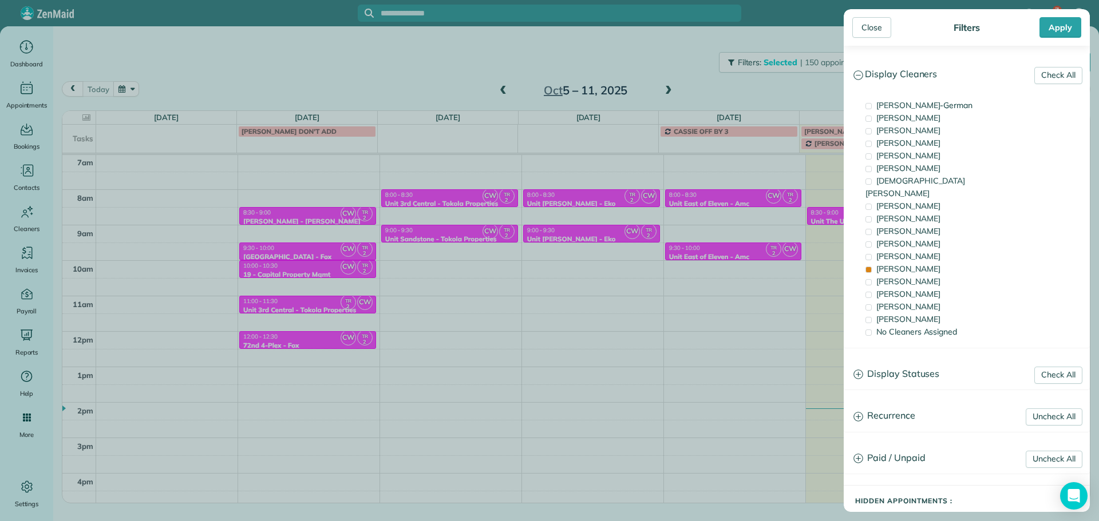
click at [766, 263] on div "Close Filters Apply Check All Display Cleaners Christina Wright-German Cassie F…" at bounding box center [549, 260] width 1099 height 521
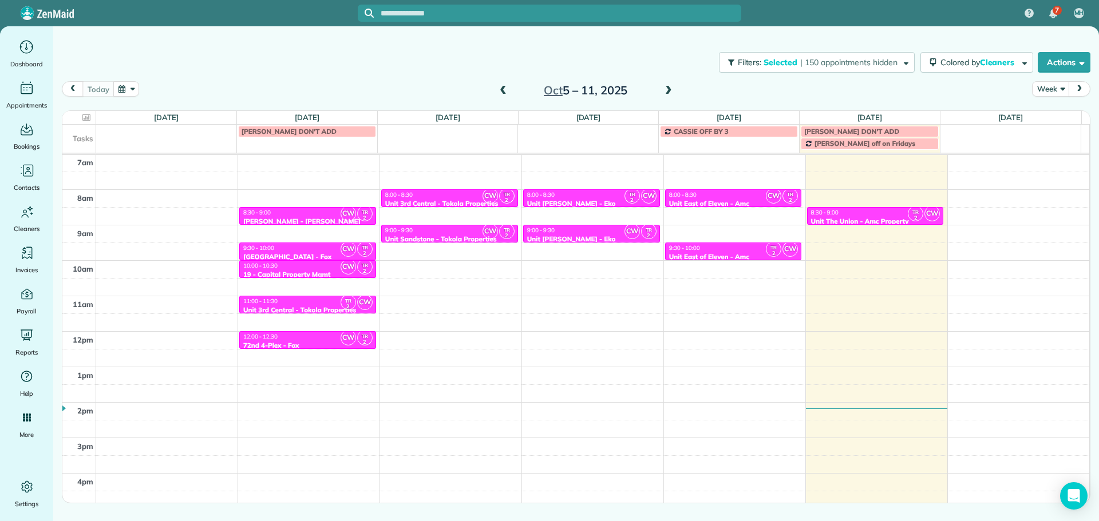
click at [842, 215] on div "8:30 - 9:00" at bounding box center [875, 212] width 130 height 7
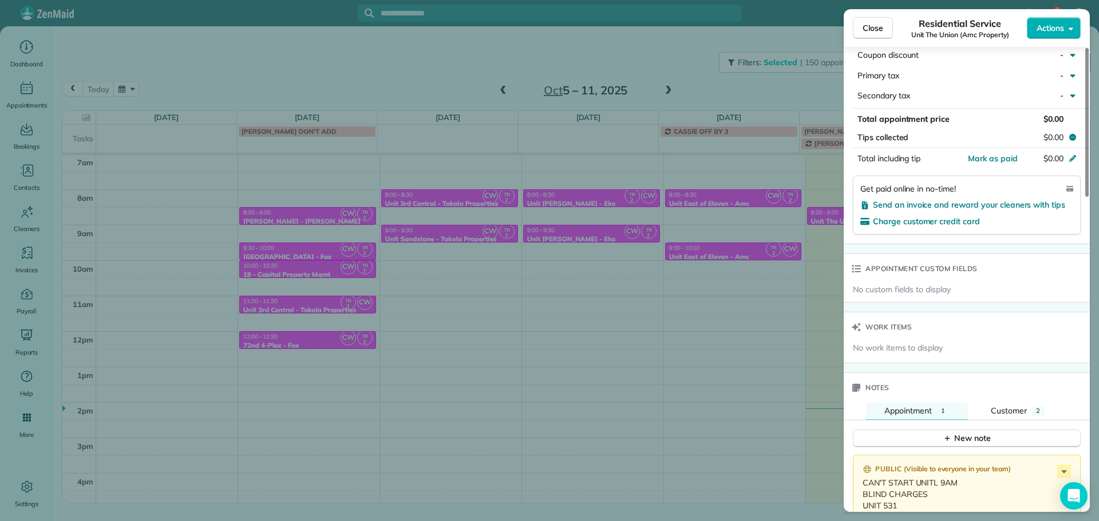
scroll to position [754, 0]
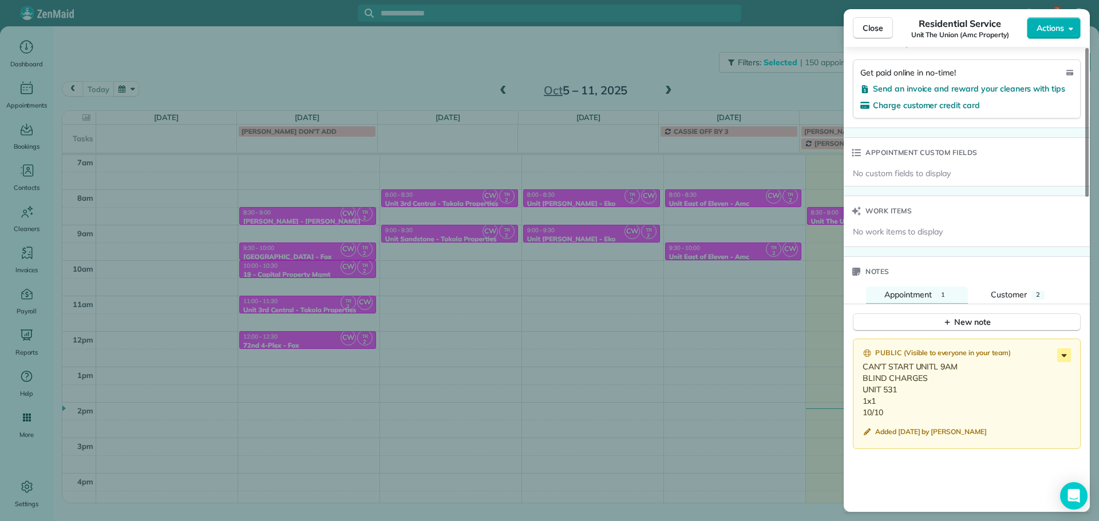
click at [1065, 353] on icon at bounding box center [1064, 356] width 14 height 14
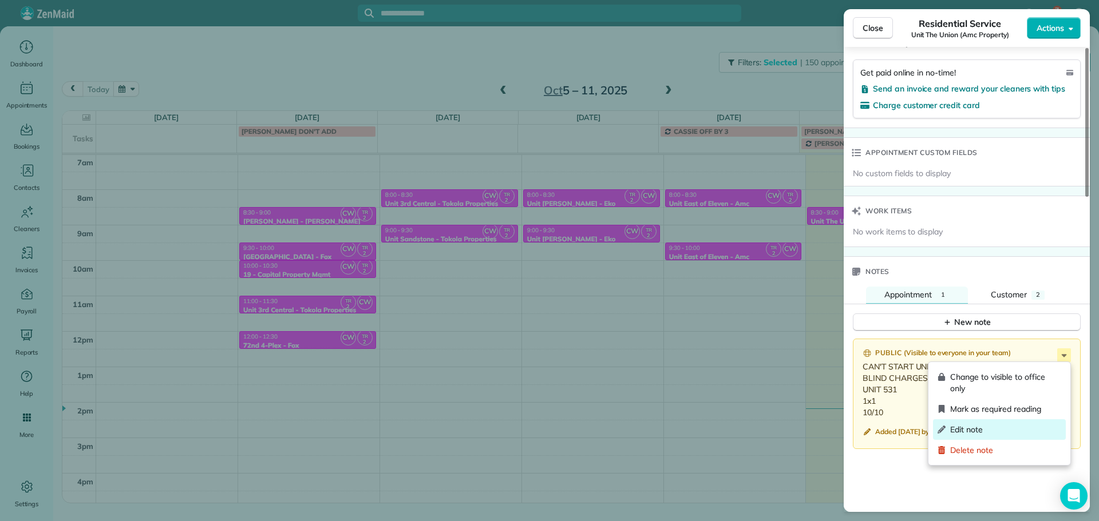
click at [1019, 425] on span "Edit note" at bounding box center [1005, 429] width 111 height 11
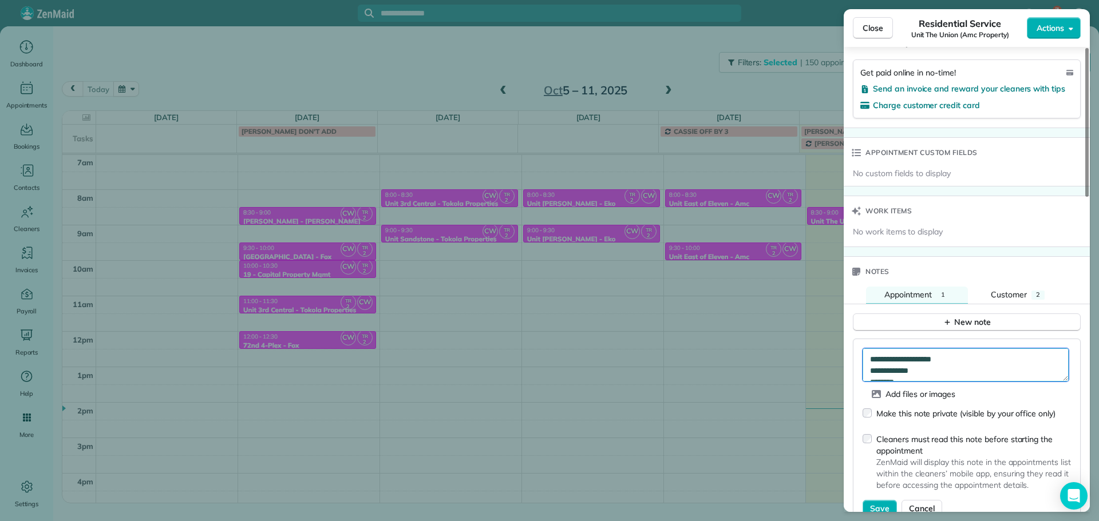
click at [945, 368] on textarea "**********" at bounding box center [965, 365] width 206 height 33
type textarea "**********"
click at [876, 504] on span "Save" at bounding box center [879, 508] width 19 height 11
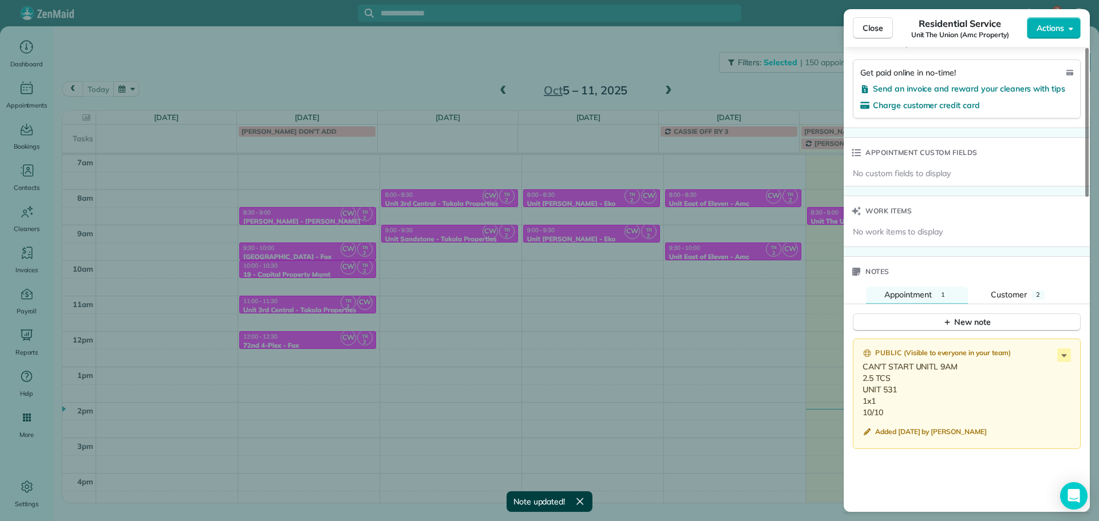
drag, startPoint x: 885, startPoint y: 415, endPoint x: 861, endPoint y: 390, distance: 35.2
click at [861, 390] on div "Public ( Visible to everyone in your team ) CAN'T START UNITL 9AM 2.5 TCS UNIT …" at bounding box center [967, 394] width 228 height 111
copy p "UNIT 531 1x1 10/10"
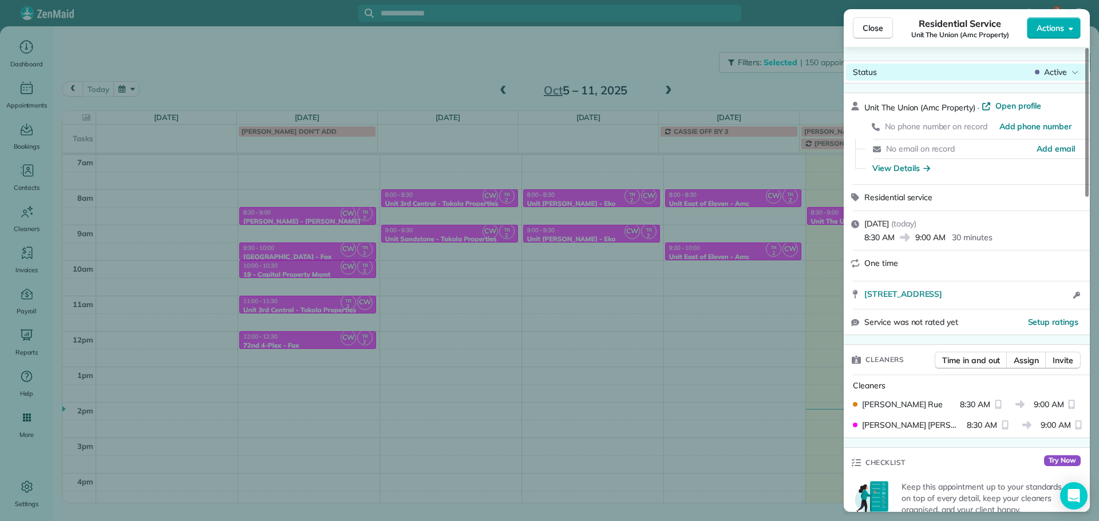
click at [1060, 64] on div "Status Active" at bounding box center [966, 72] width 241 height 17
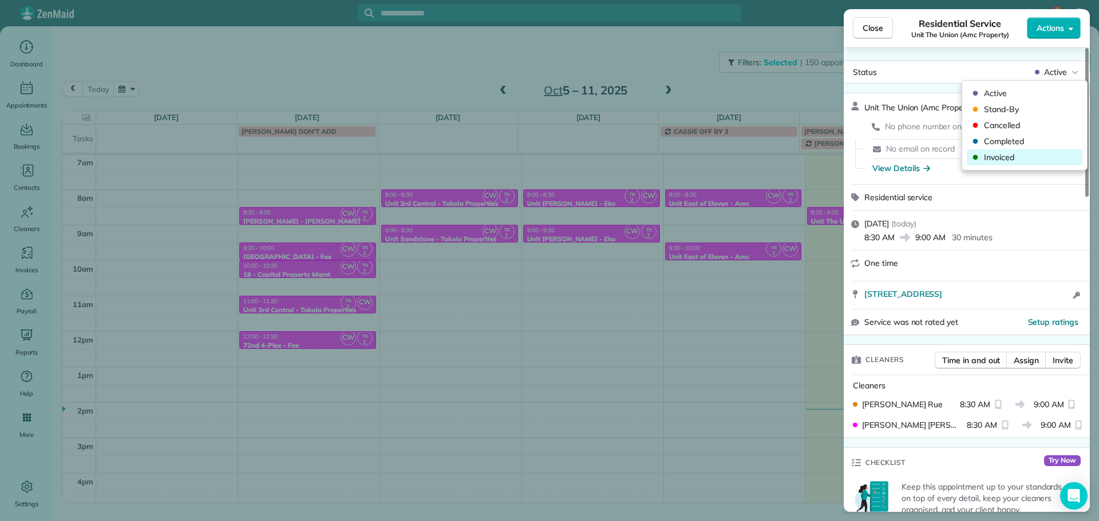
click at [1025, 159] on span "Invoiced" at bounding box center [1032, 157] width 96 height 11
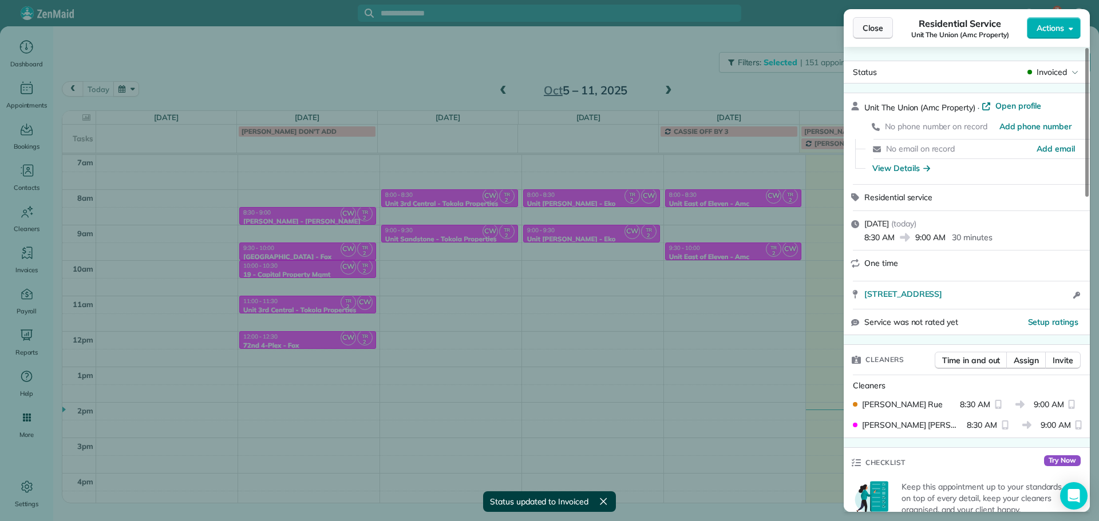
click at [874, 28] on span "Close" at bounding box center [872, 27] width 21 height 11
